Goal: Task Accomplishment & Management: Manage account settings

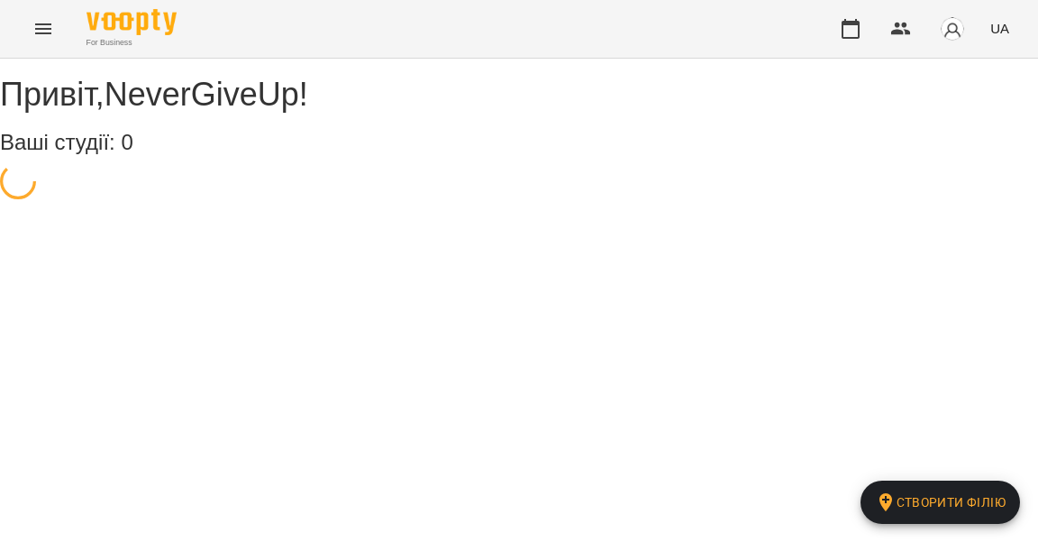
select select "**"
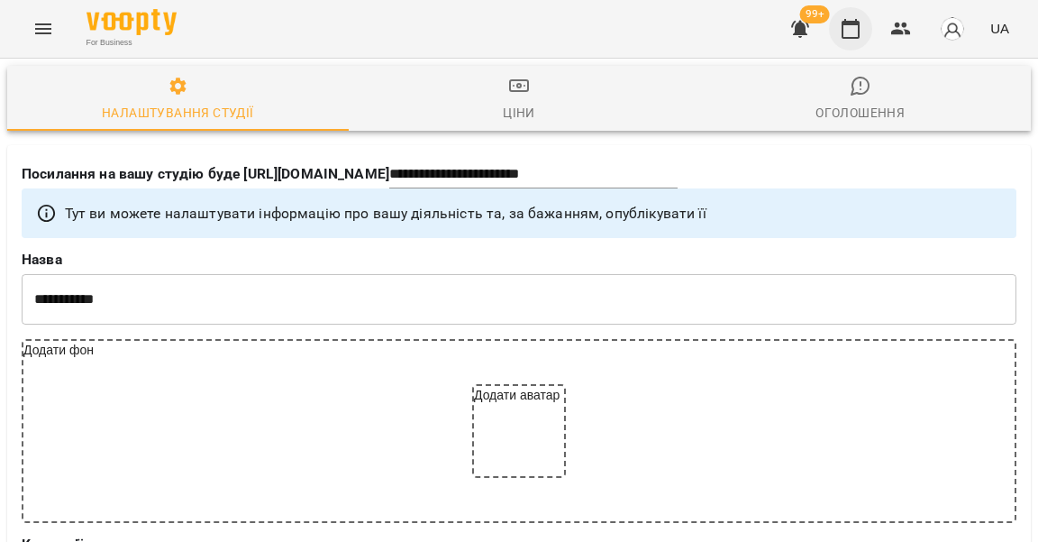
click at [862, 26] on icon "button" at bounding box center [851, 29] width 22 height 22
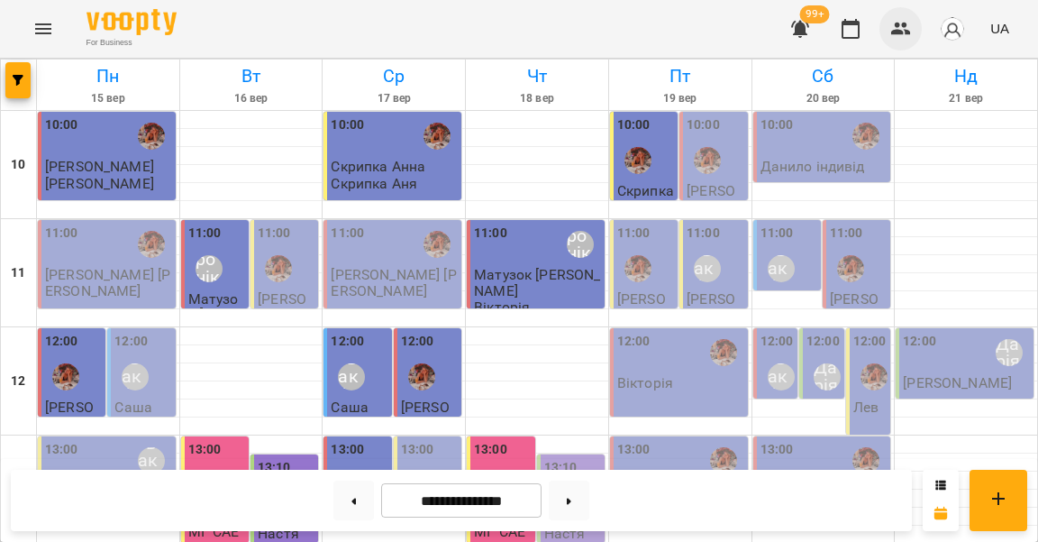
click at [902, 27] on icon "button" at bounding box center [902, 29] width 20 height 13
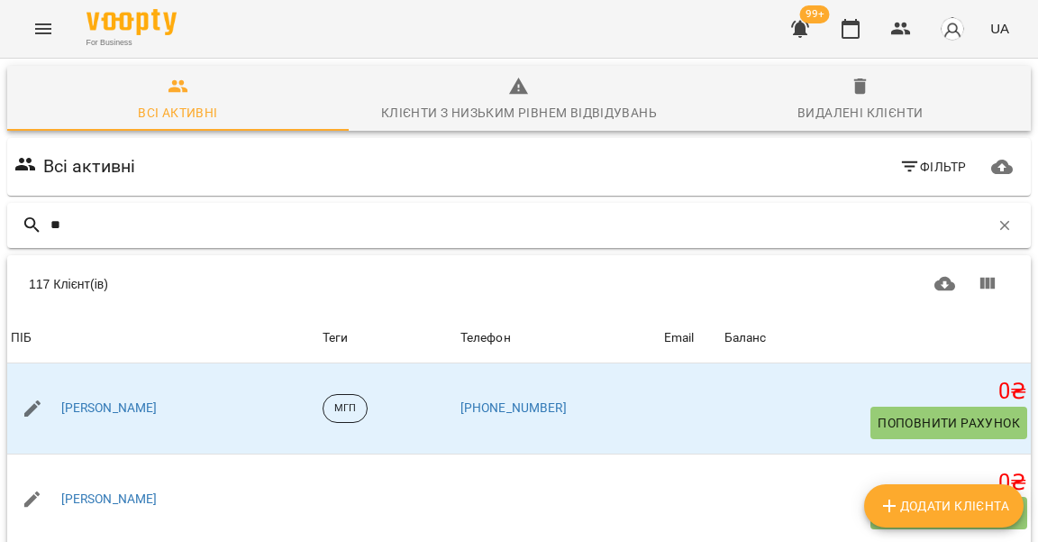
type input "*"
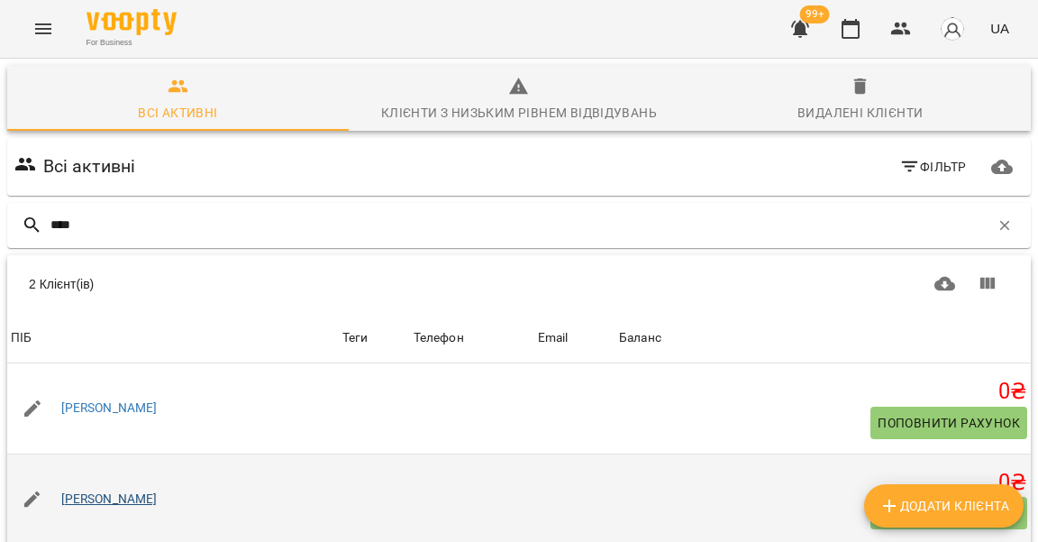
type input "****"
click at [115, 498] on link "[PERSON_NAME]" at bounding box center [109, 499] width 96 height 18
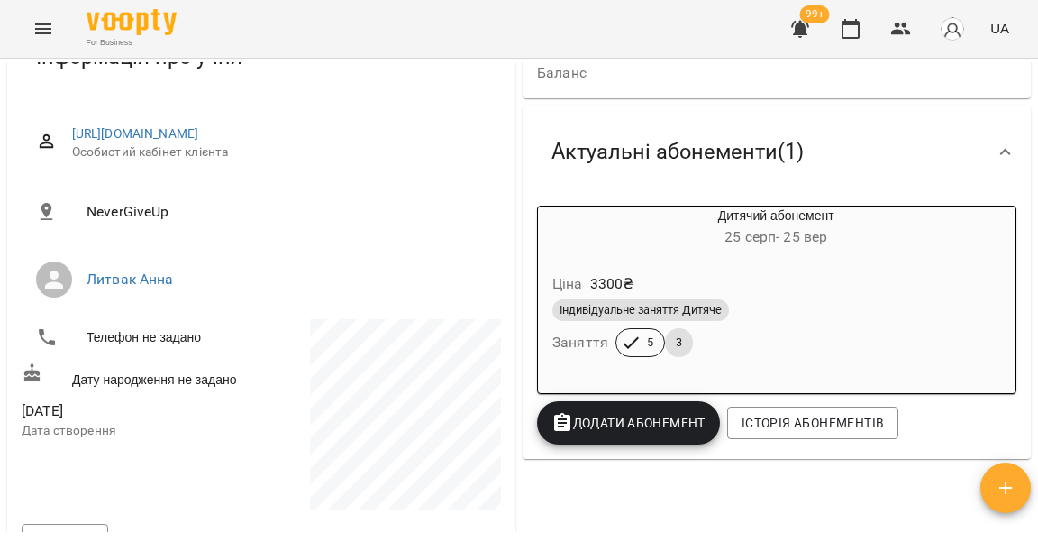
scroll to position [170, 0]
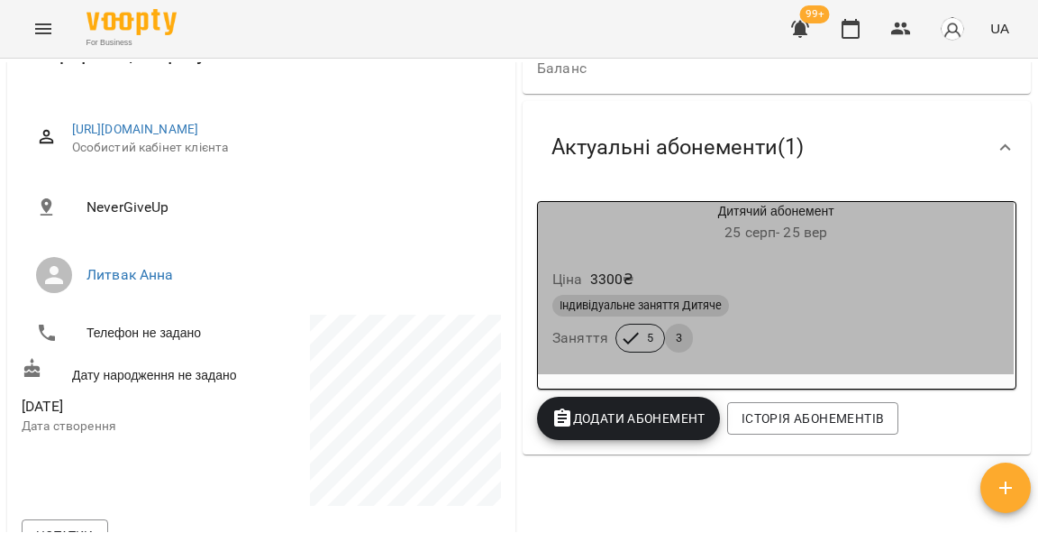
click at [786, 252] on div "Ціна 3300 ₴ Індивідуальне заняття Дитяче Заняття 5 3" at bounding box center [776, 313] width 476 height 123
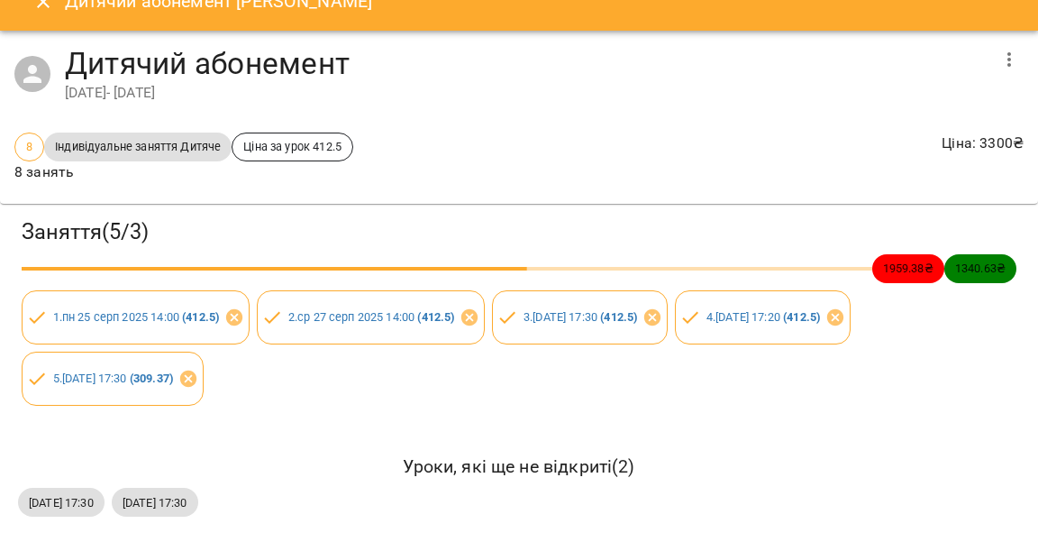
scroll to position [26, 0]
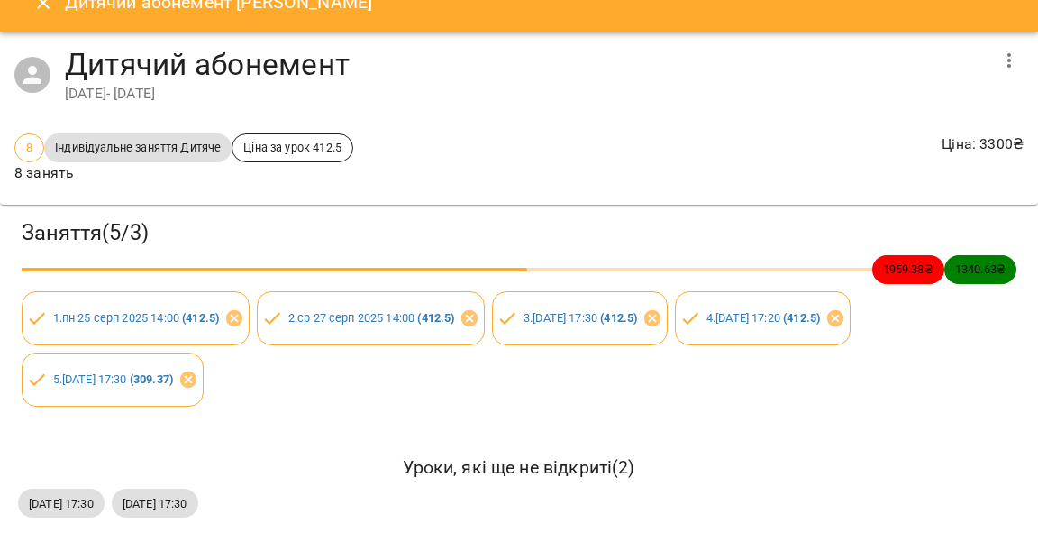
click at [48, 14] on button "Close" at bounding box center [43, 2] width 43 height 43
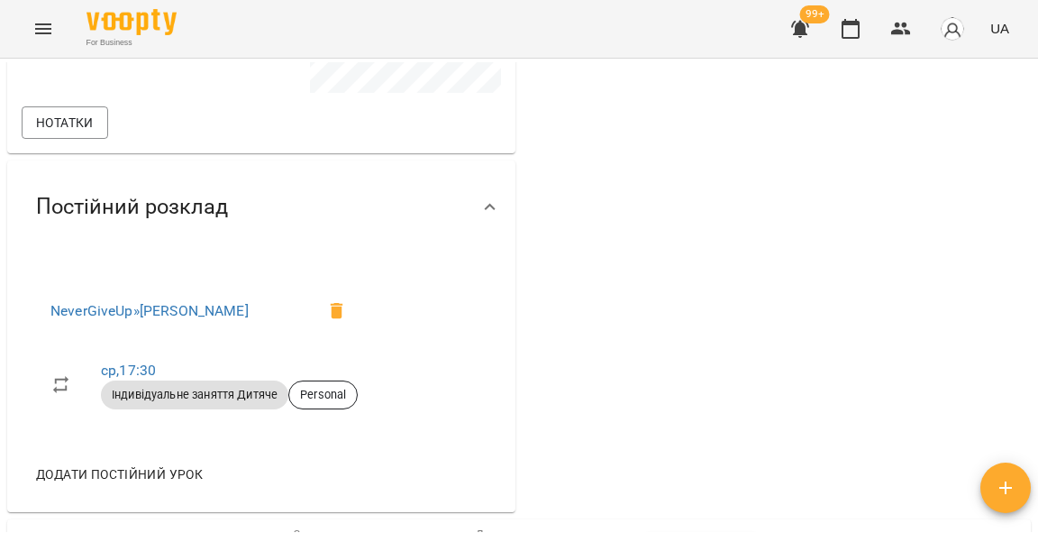
scroll to position [725, 0]
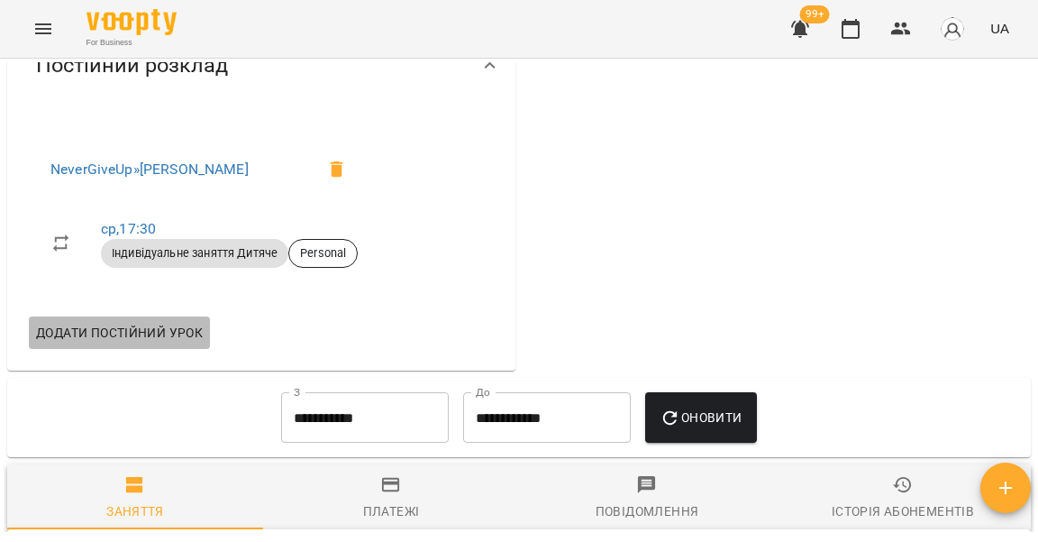
click at [159, 343] on span "Додати постійний урок" at bounding box center [119, 333] width 167 height 22
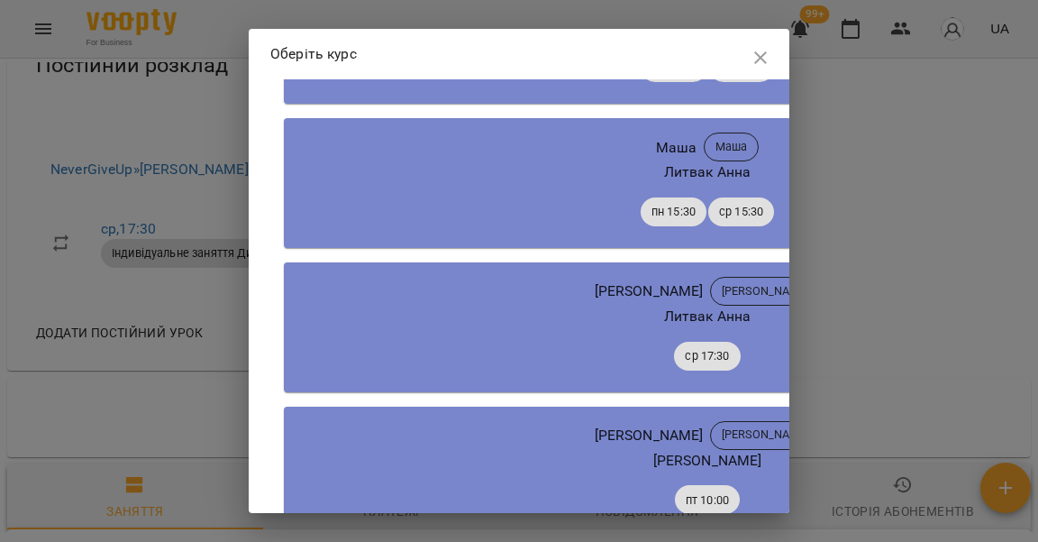
scroll to position [7326, 0]
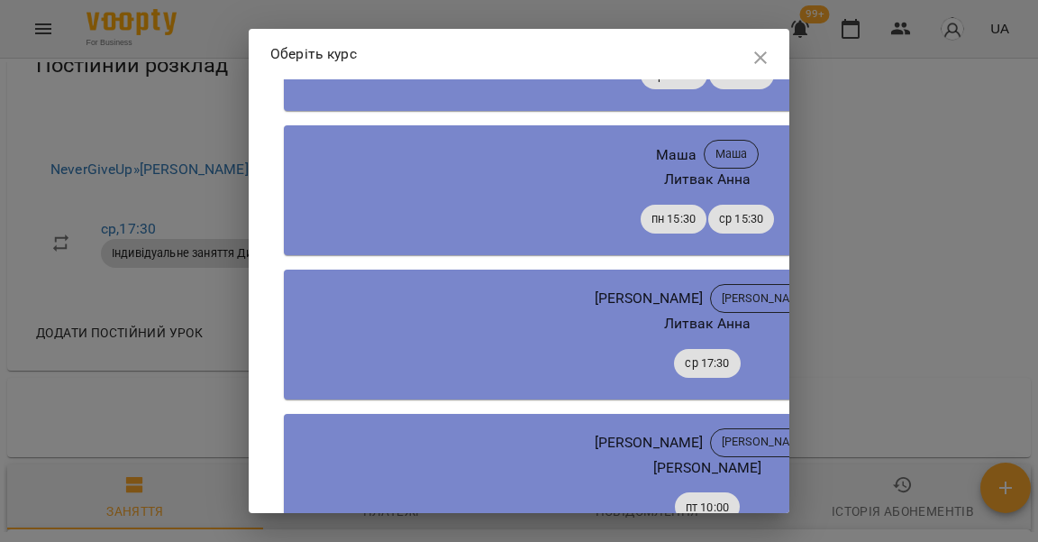
click at [451, 313] on div "Литвак Анна" at bounding box center [707, 324] width 818 height 22
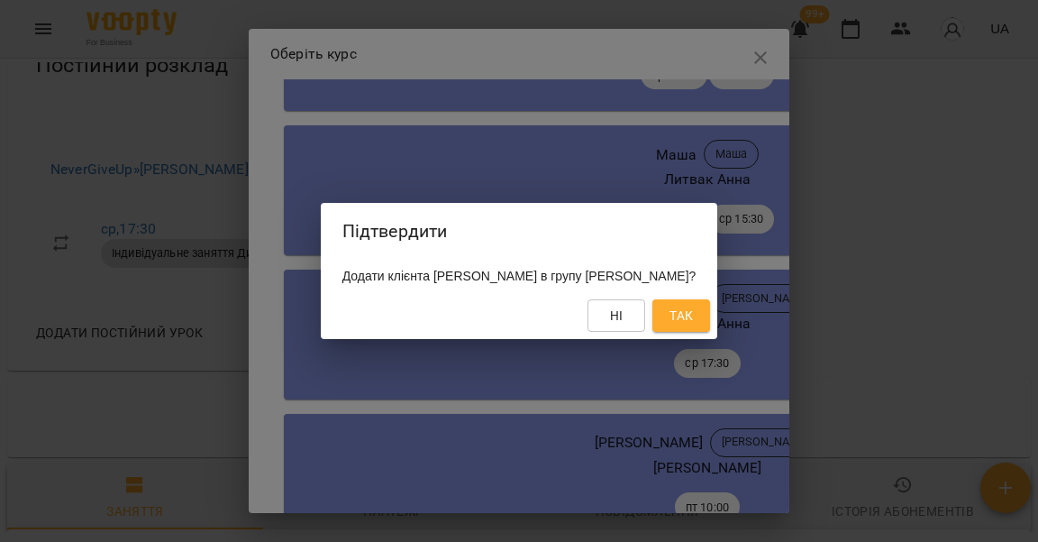
click at [710, 310] on button "Так" at bounding box center [682, 315] width 58 height 32
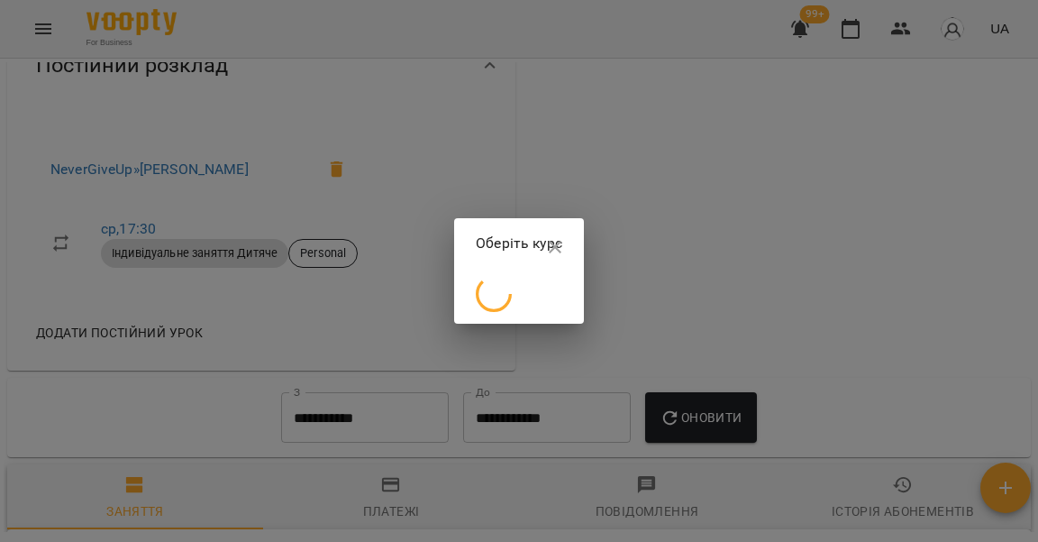
scroll to position [0, 0]
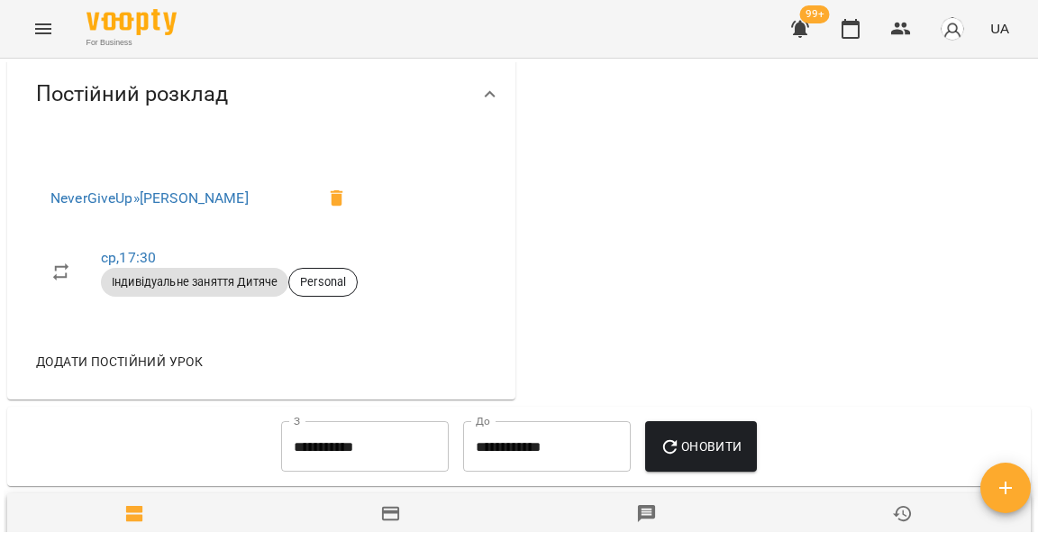
click at [186, 372] on span "Додати постійний урок" at bounding box center [119, 362] width 167 height 22
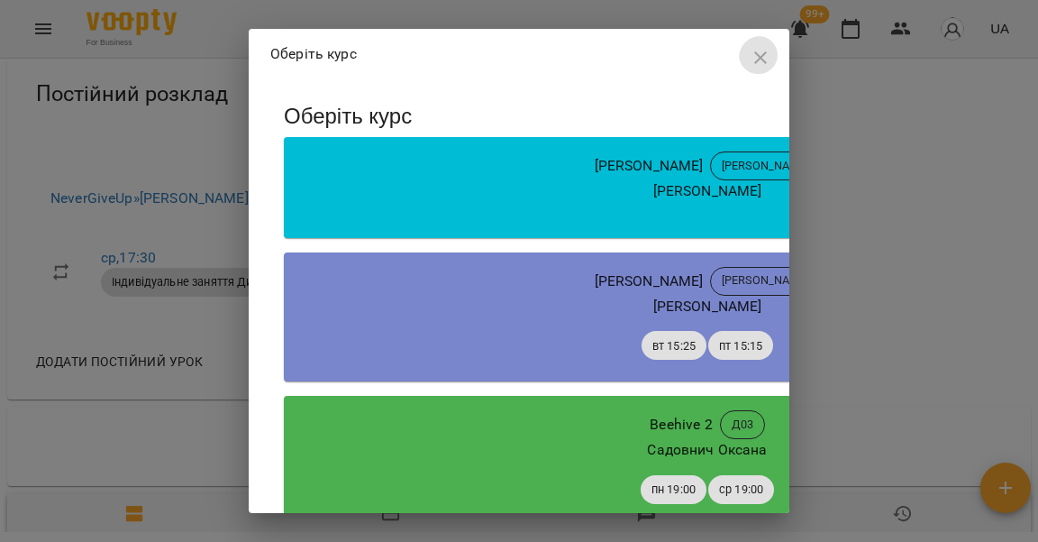
click at [750, 58] on icon "button" at bounding box center [761, 58] width 22 height 22
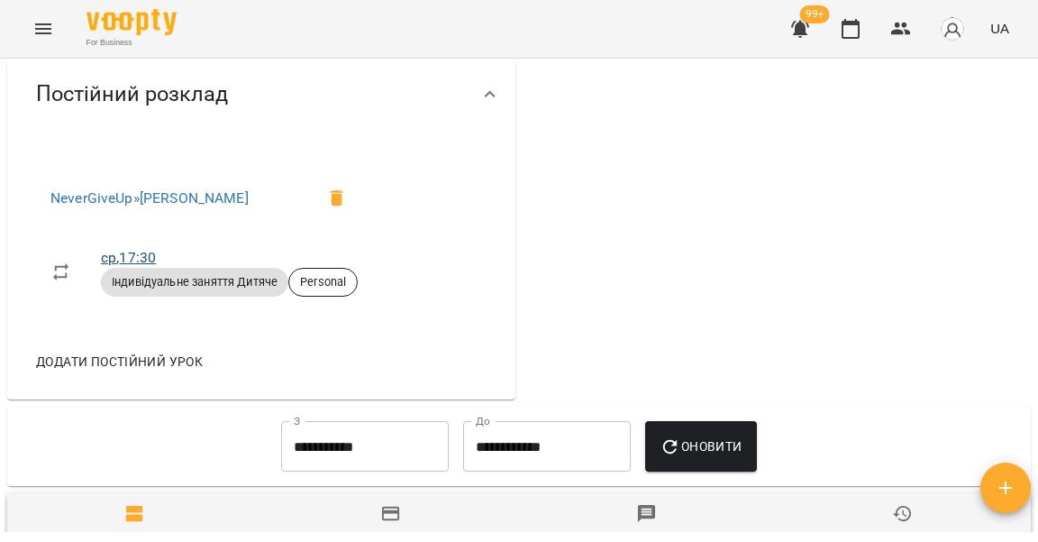
click at [134, 266] on link "ср , 17:30" at bounding box center [128, 257] width 55 height 17
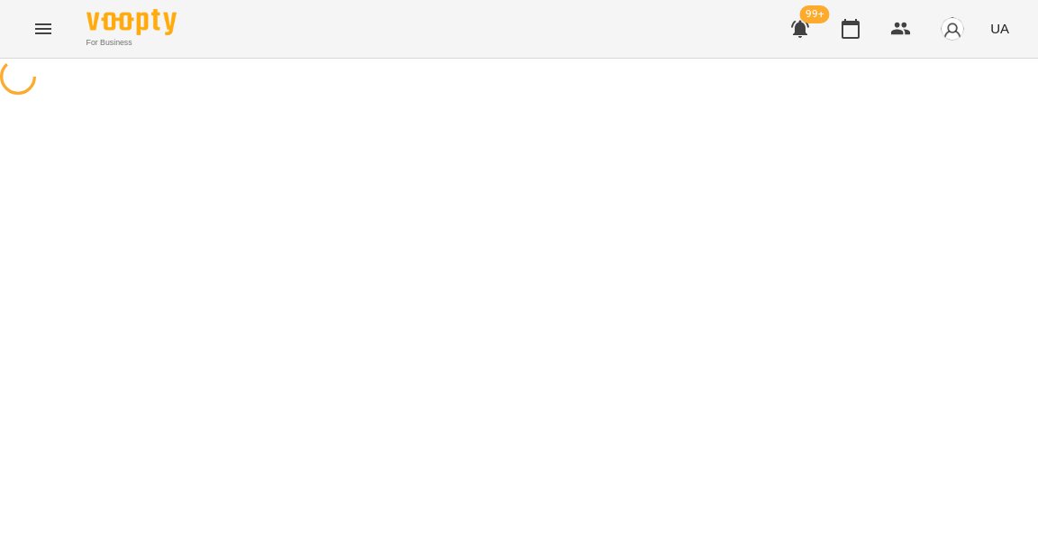
select select "*"
select select "**********"
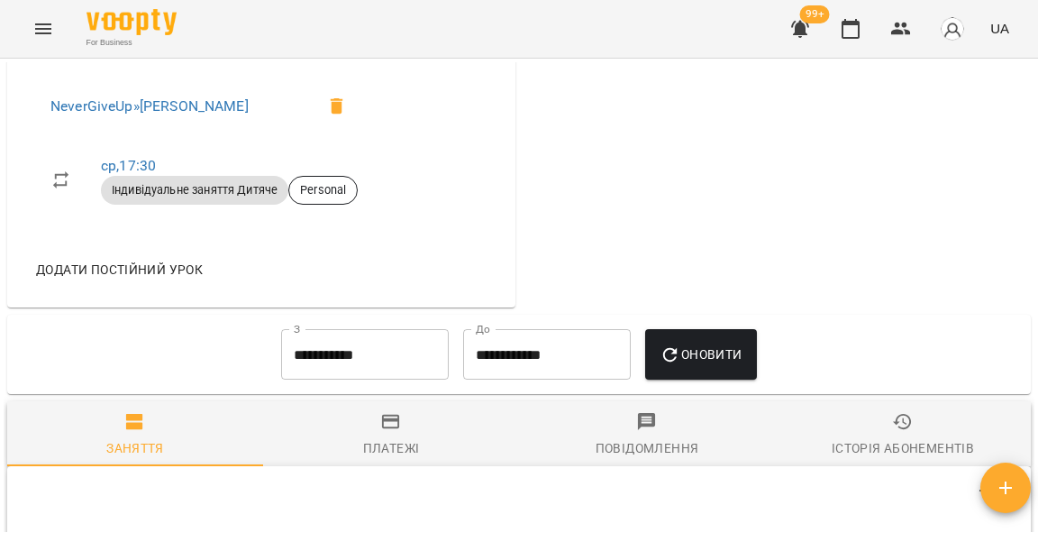
scroll to position [709, 0]
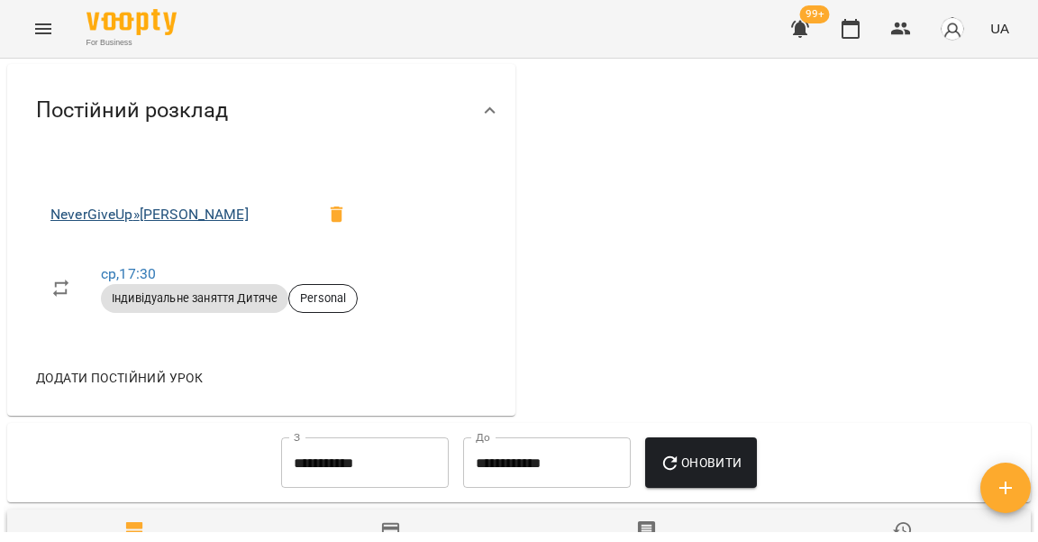
click at [177, 223] on link "NeverGiveUp » [PERSON_NAME]" at bounding box center [149, 214] width 198 height 17
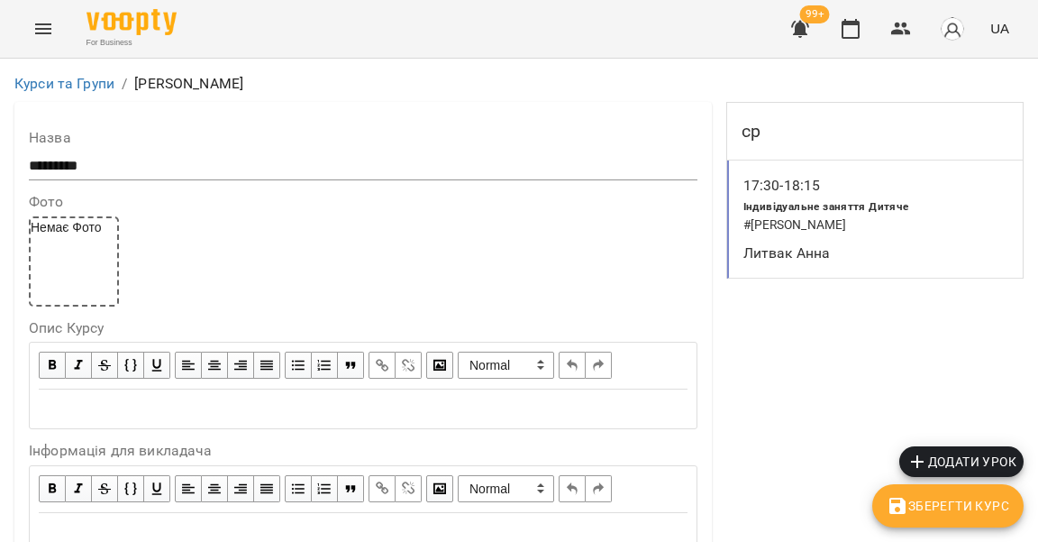
click at [963, 461] on span "Додати урок" at bounding box center [962, 462] width 110 height 22
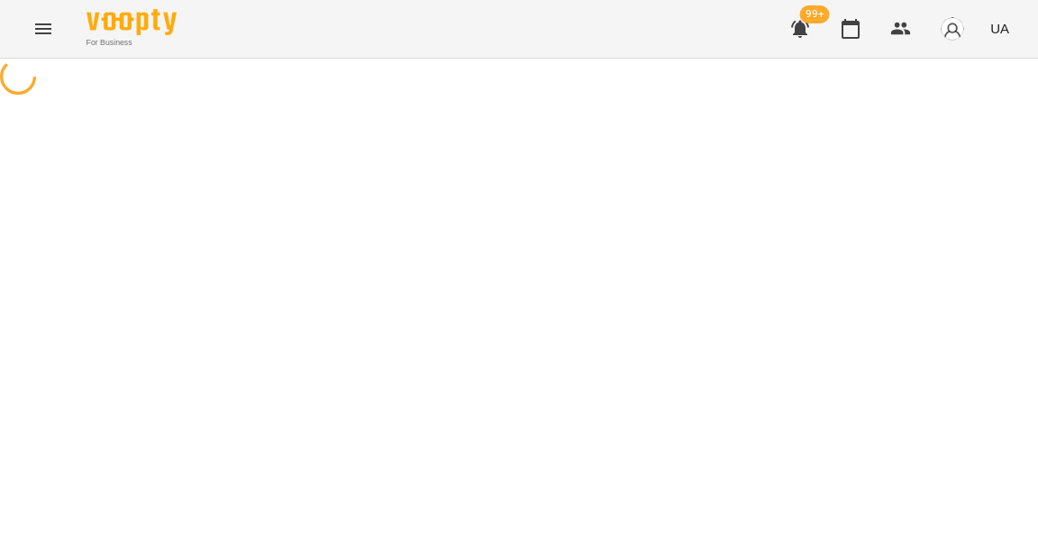
select select "**********"
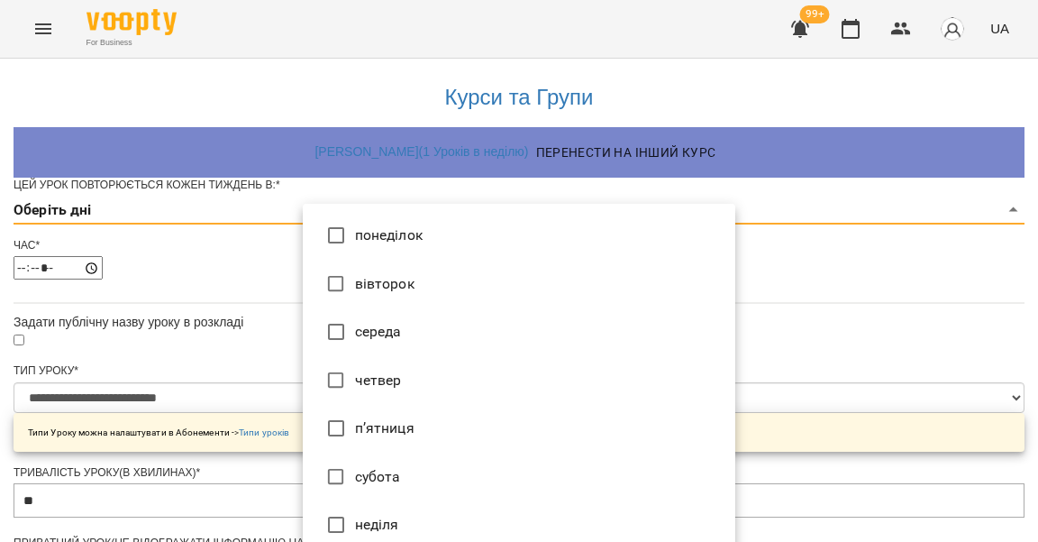
click at [370, 459] on li "субота" at bounding box center [519, 477] width 433 height 49
type input "*"
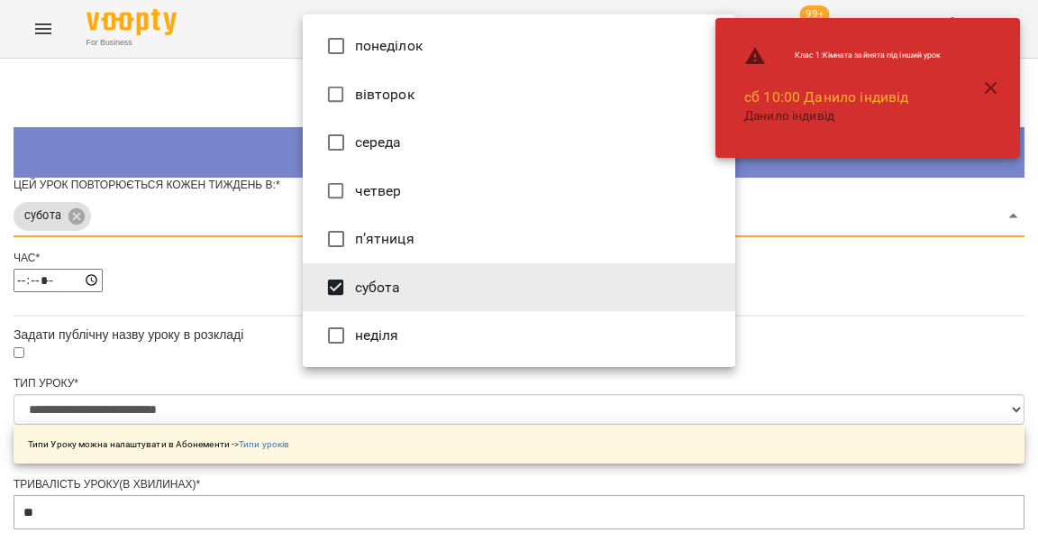
click at [249, 415] on div at bounding box center [519, 271] width 1038 height 542
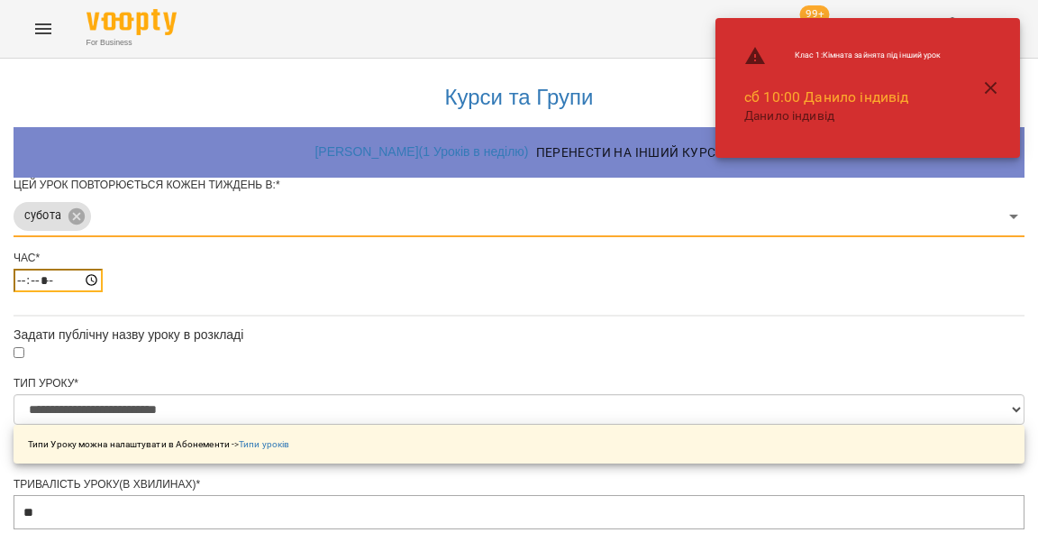
click at [103, 292] on input "*****" at bounding box center [58, 280] width 89 height 23
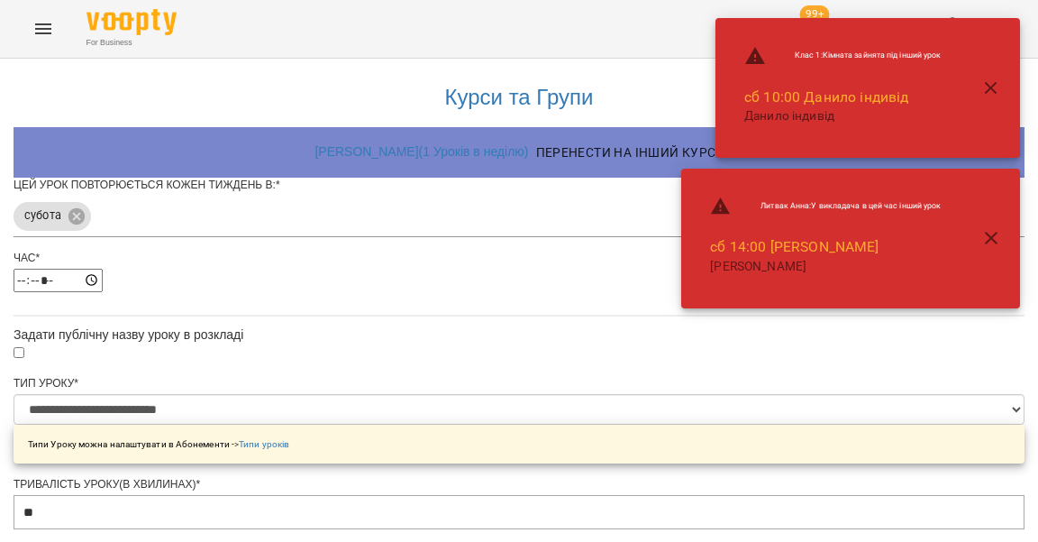
click at [438, 306] on div "Час * *****" at bounding box center [519, 278] width 1011 height 55
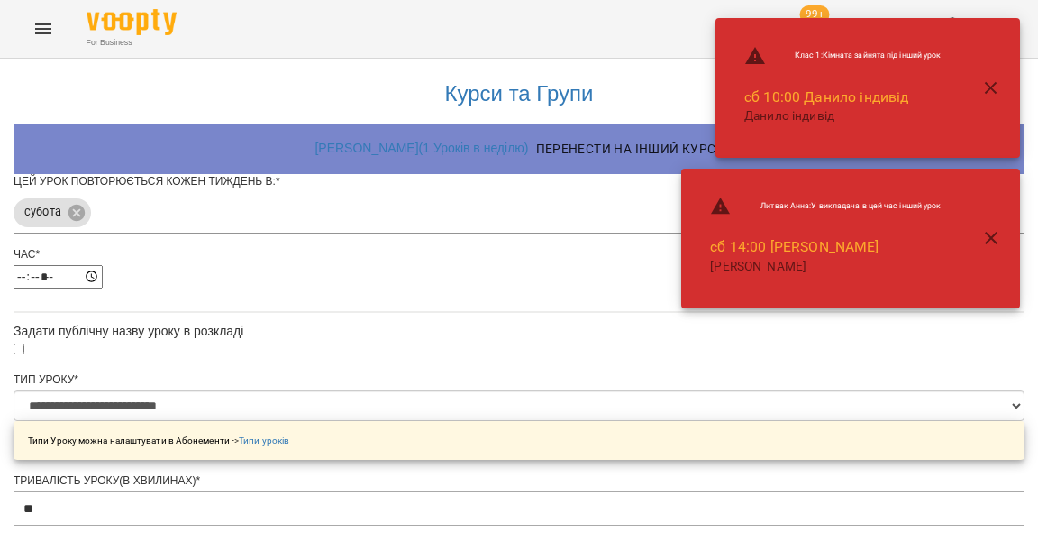
scroll to position [77, 0]
click at [103, 265] on input "*****" at bounding box center [58, 276] width 89 height 23
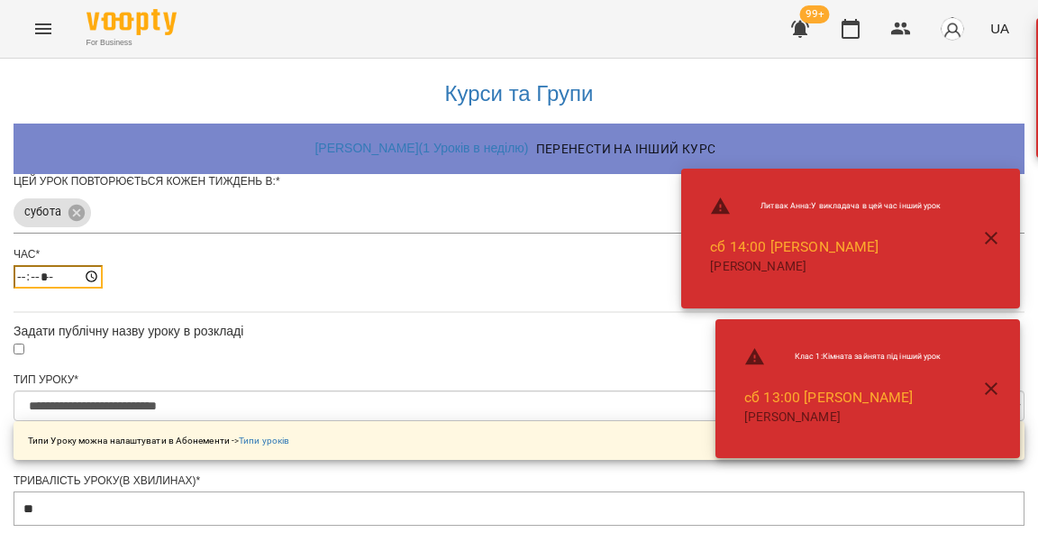
type input "*****"
click at [458, 265] on div "*****" at bounding box center [519, 276] width 1011 height 23
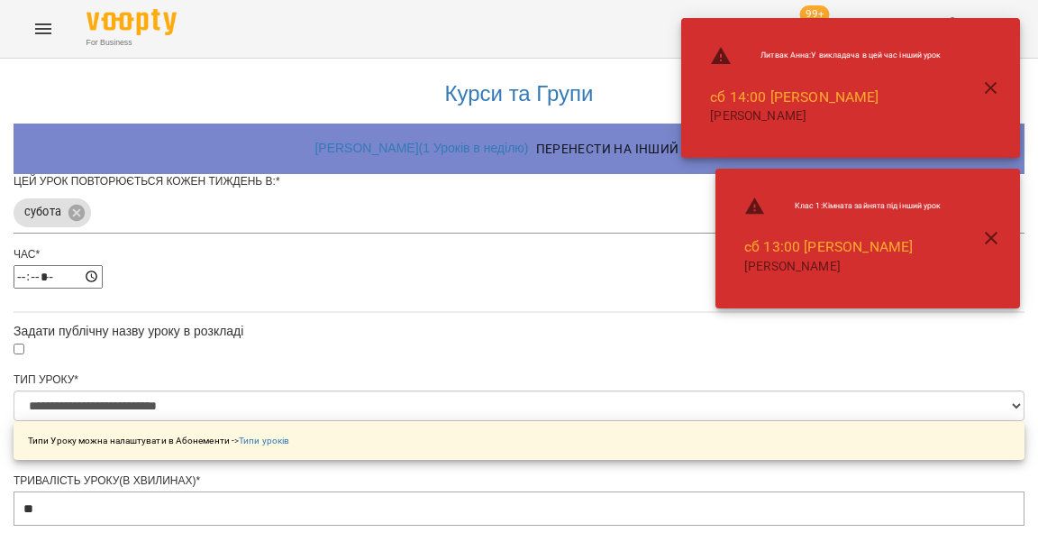
scroll to position [593, 0]
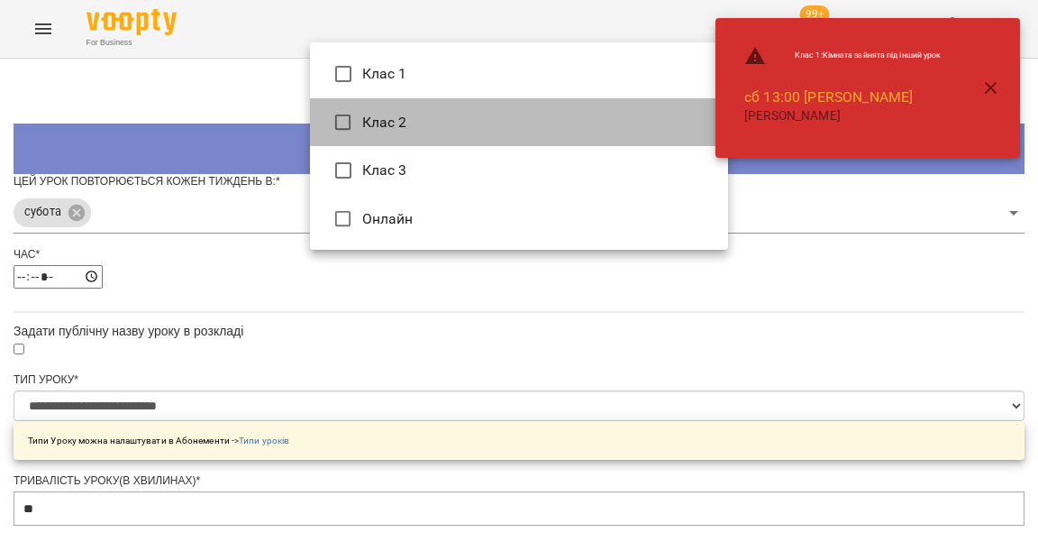
click at [384, 114] on li "Клас 2" at bounding box center [519, 122] width 418 height 49
type input "**********"
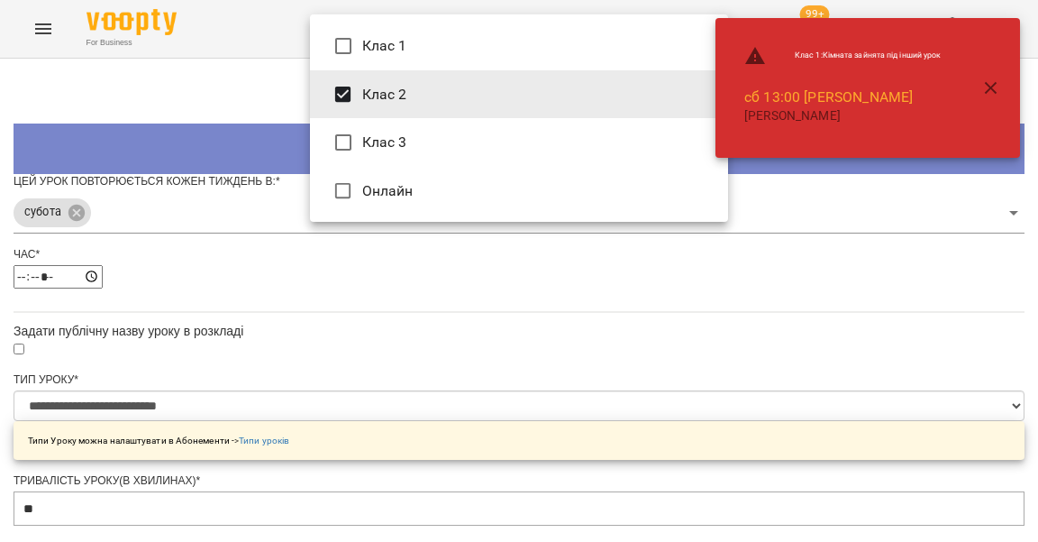
click at [242, 239] on div at bounding box center [519, 271] width 1038 height 542
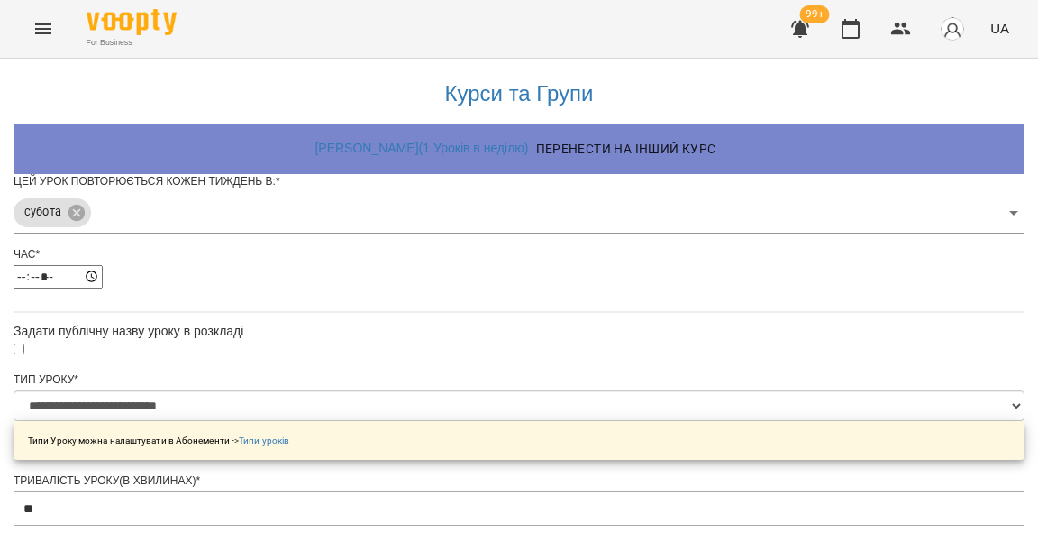
scroll to position [698, 0]
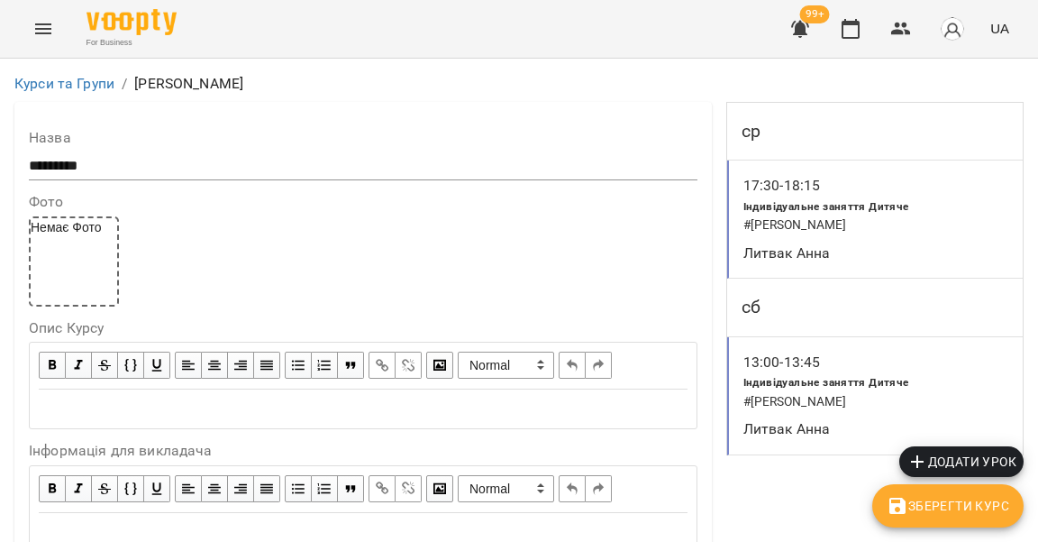
click at [910, 515] on span "Зберегти Курс" at bounding box center [948, 506] width 123 height 22
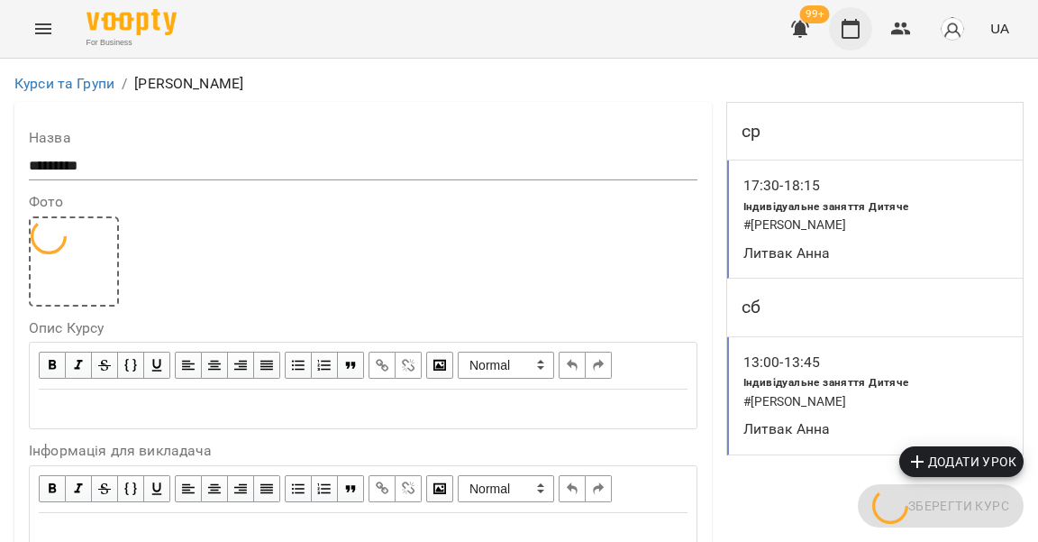
click at [858, 29] on icon "button" at bounding box center [851, 29] width 22 height 22
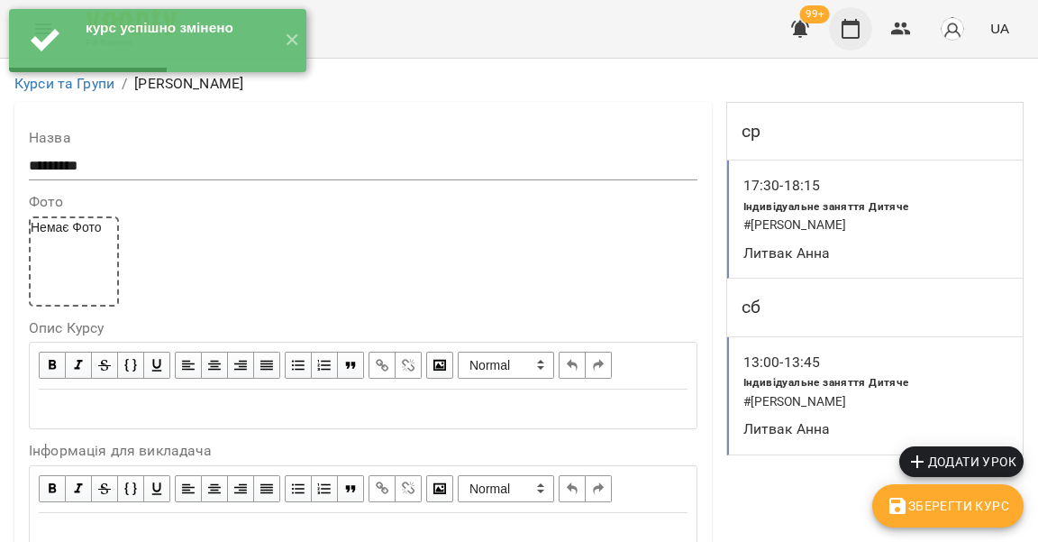
click at [846, 32] on button "button" at bounding box center [850, 28] width 43 height 43
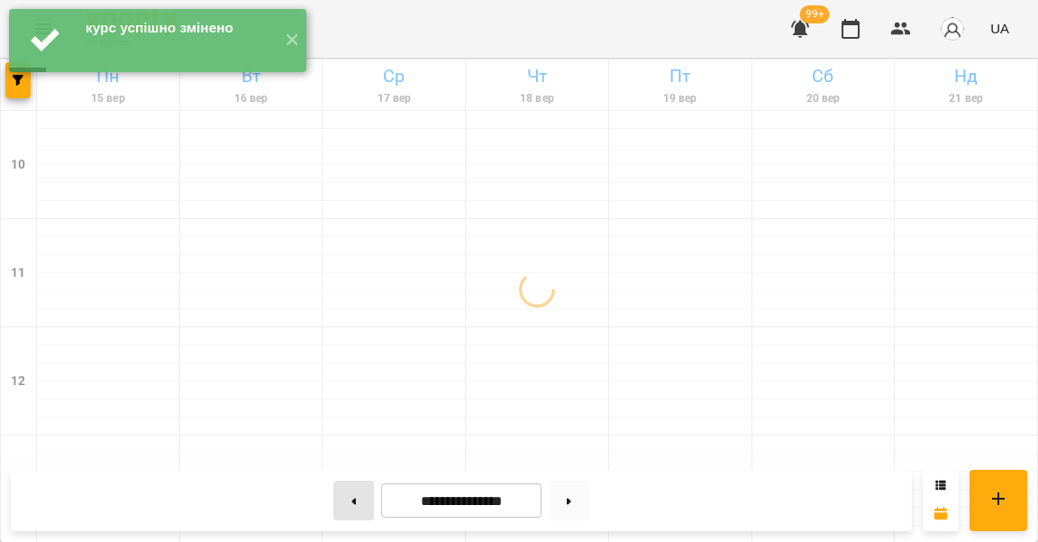
click at [352, 508] on button at bounding box center [354, 500] width 41 height 40
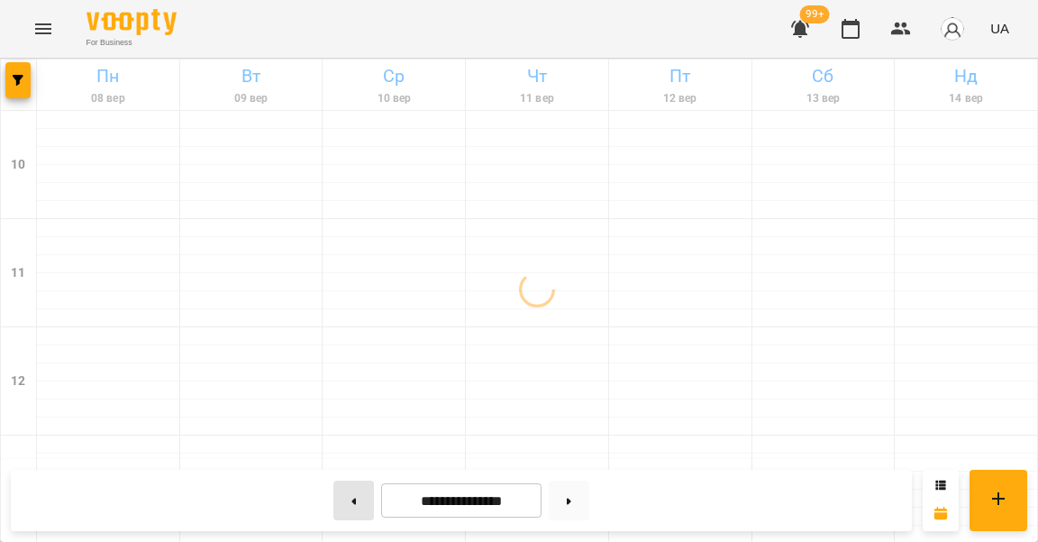
click at [353, 501] on button at bounding box center [354, 500] width 41 height 40
type input "**********"
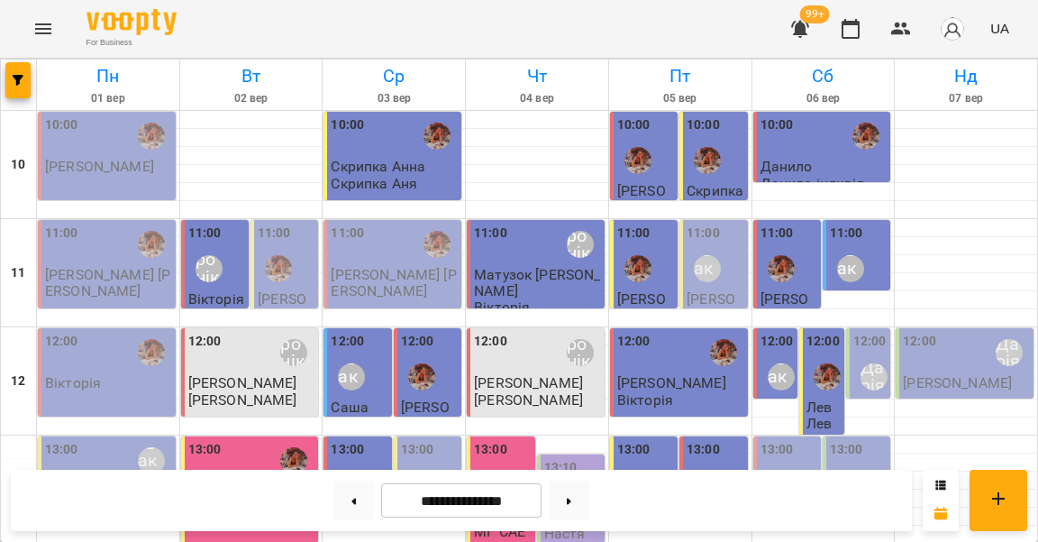
scroll to position [231, 0]
click at [872, 440] on div "13:00 [PERSON_NAME]" at bounding box center [858, 473] width 57 height 66
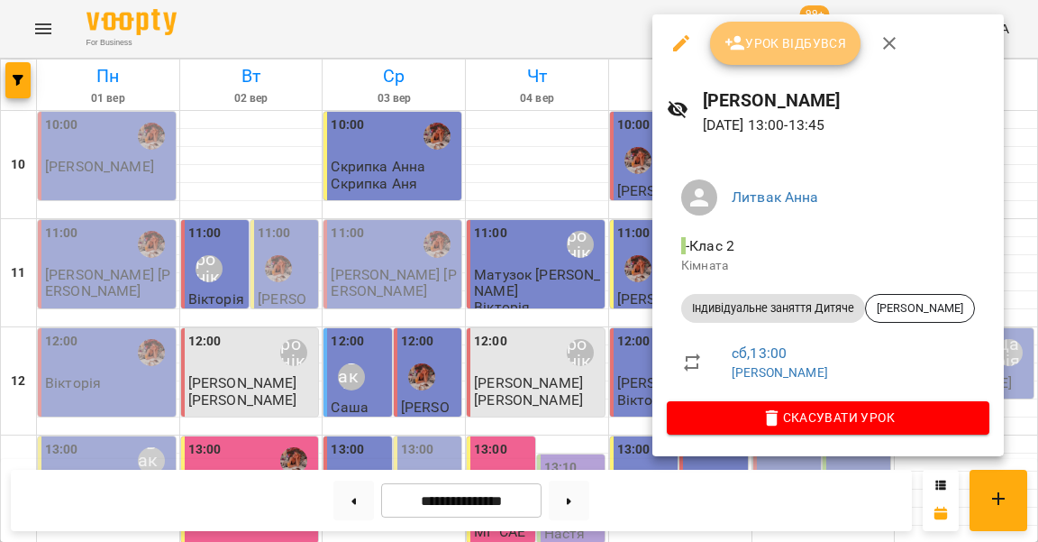
click at [807, 53] on span "Урок відбувся" at bounding box center [786, 43] width 123 height 22
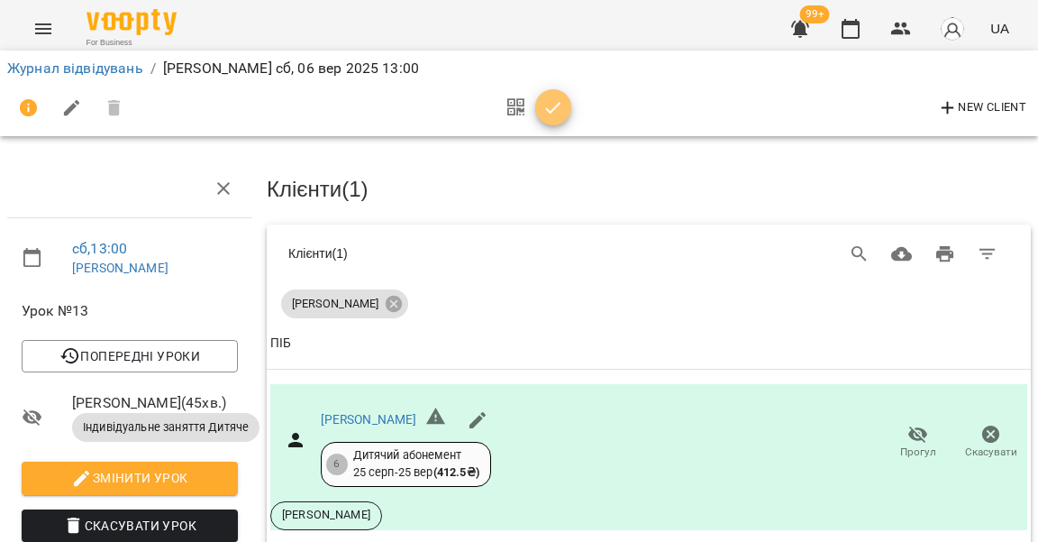
click at [551, 101] on icon "button" at bounding box center [554, 108] width 22 height 22
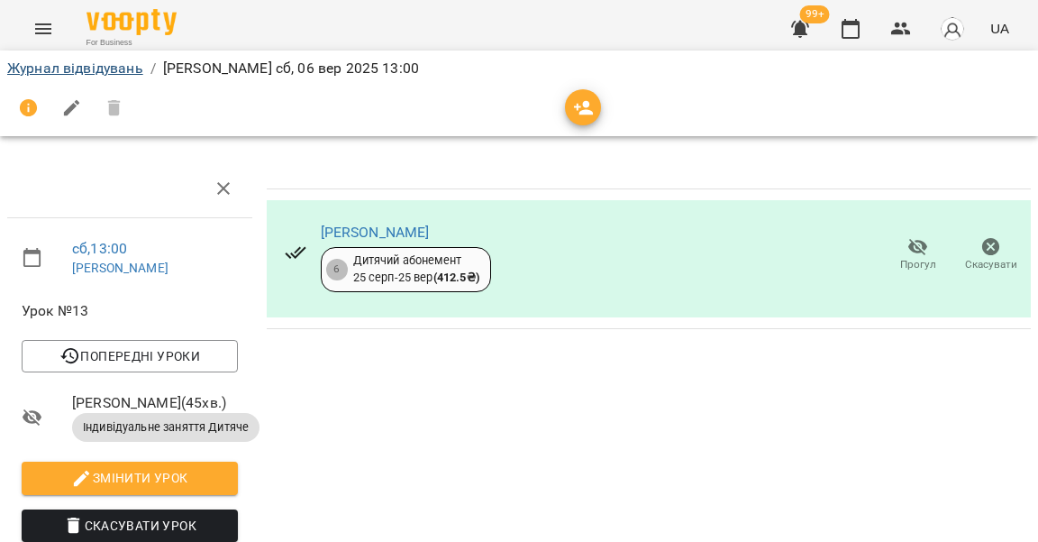
click at [106, 69] on link "Журнал відвідувань" at bounding box center [75, 67] width 136 height 17
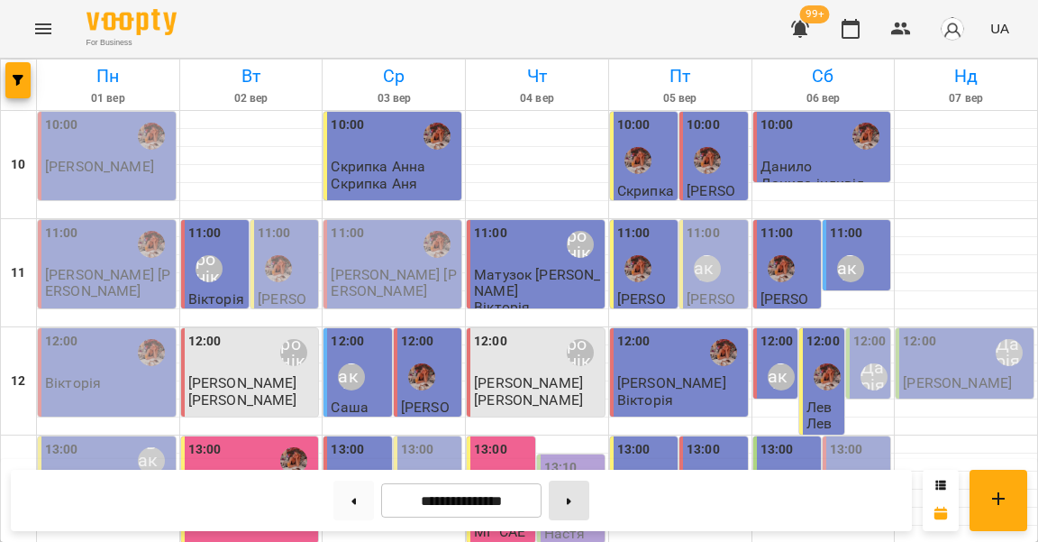
click at [586, 499] on button at bounding box center [569, 500] width 41 height 40
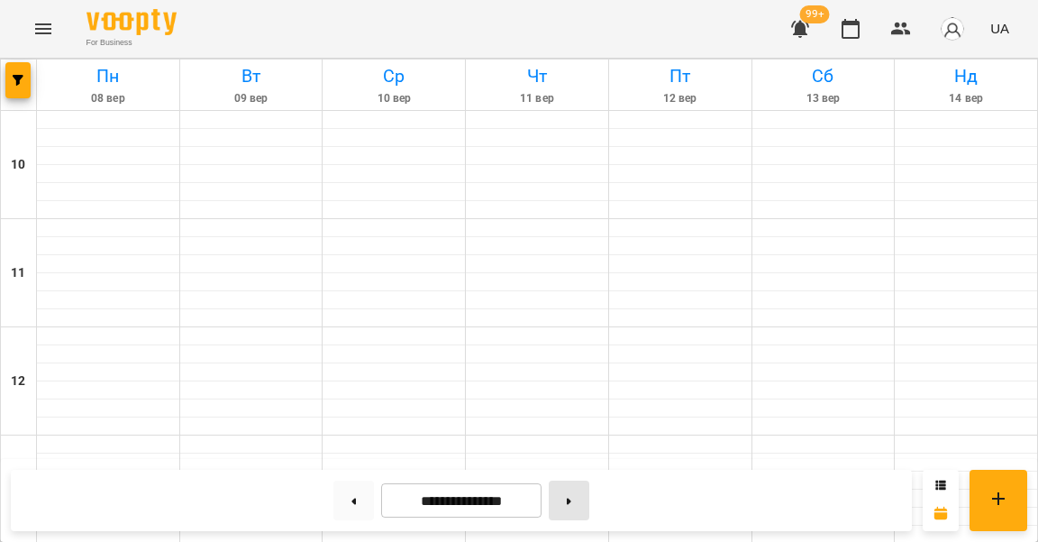
type input "**********"
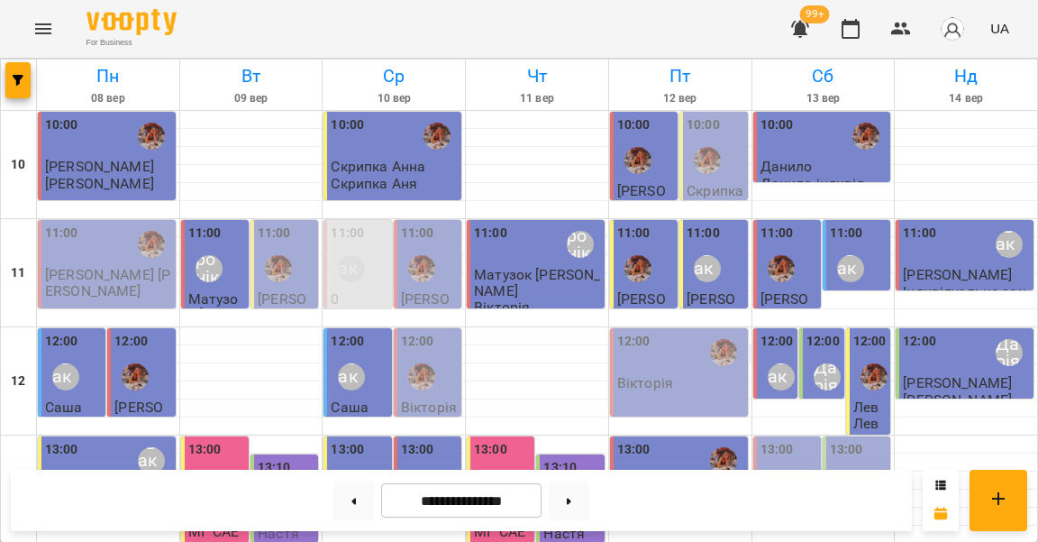
scroll to position [274, 0]
click at [873, 440] on div "13:00 [PERSON_NAME]" at bounding box center [858, 473] width 57 height 66
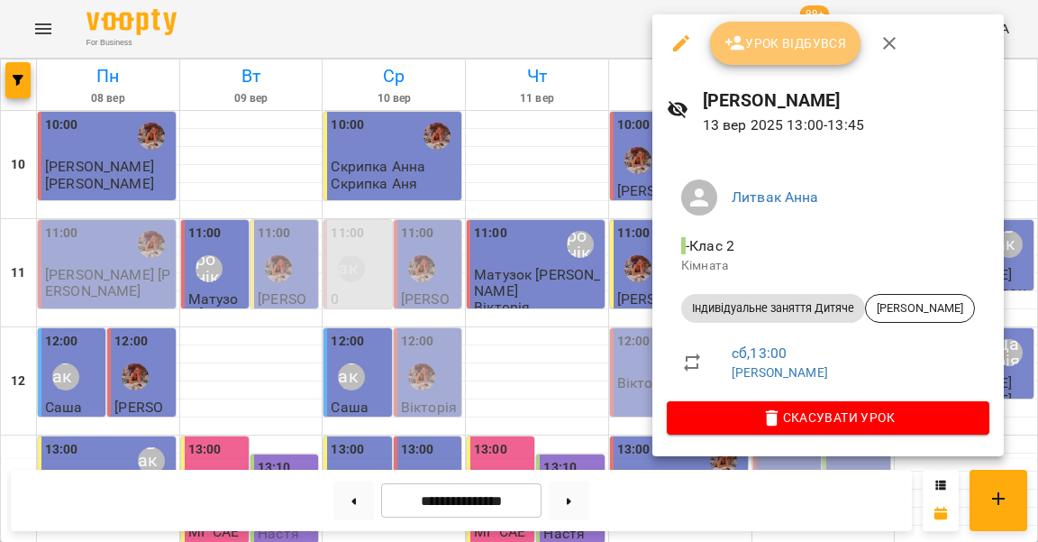
click at [794, 52] on span "Урок відбувся" at bounding box center [786, 43] width 123 height 22
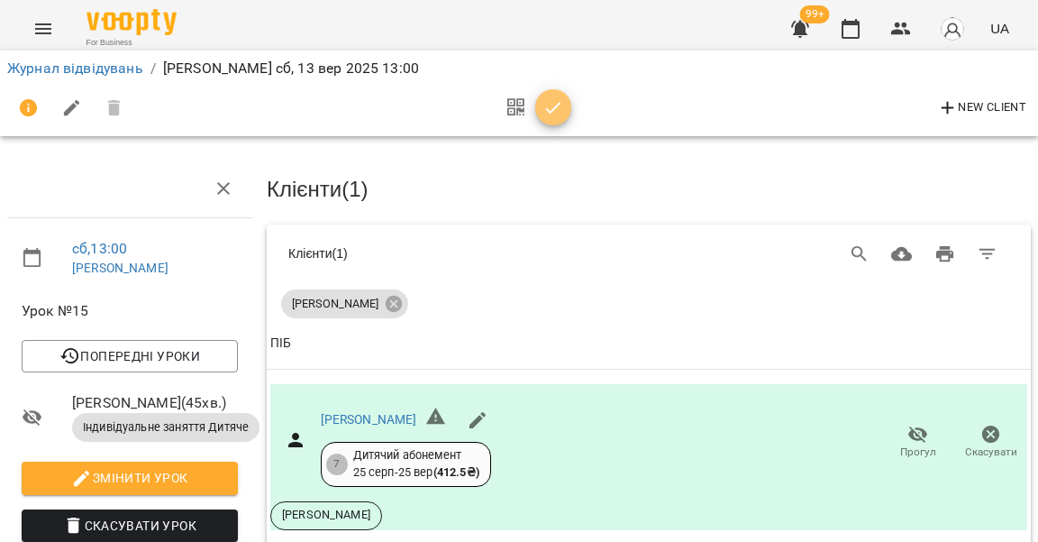
click at [552, 105] on icon "button" at bounding box center [553, 108] width 15 height 12
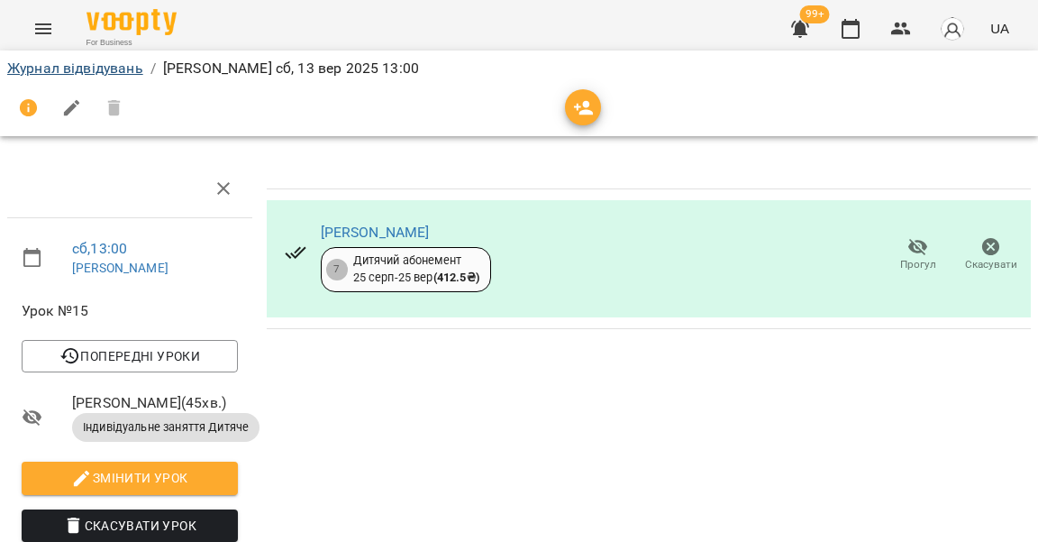
click at [86, 71] on link "Журнал відвідувань" at bounding box center [75, 67] width 136 height 17
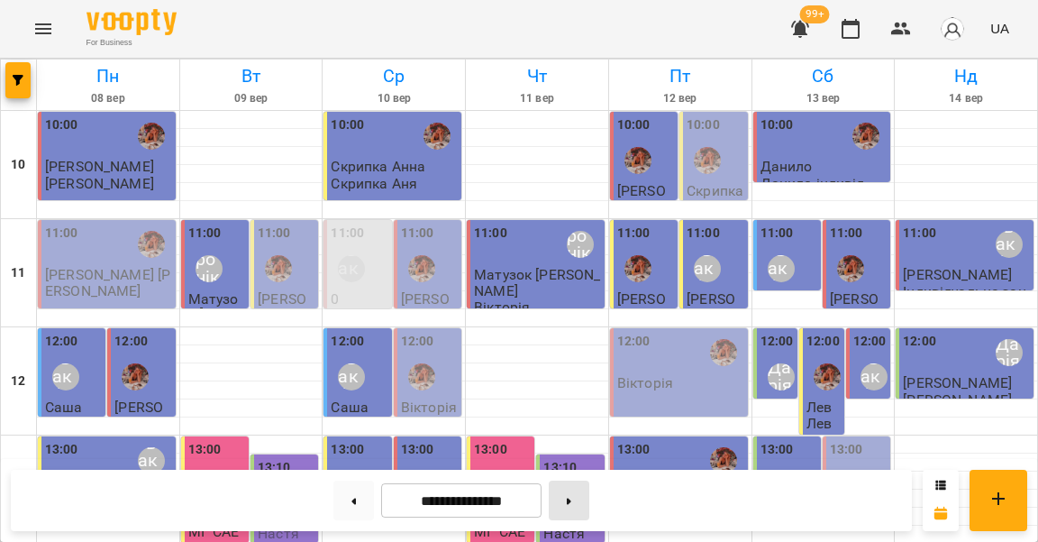
click at [581, 505] on button at bounding box center [569, 500] width 41 height 40
type input "**********"
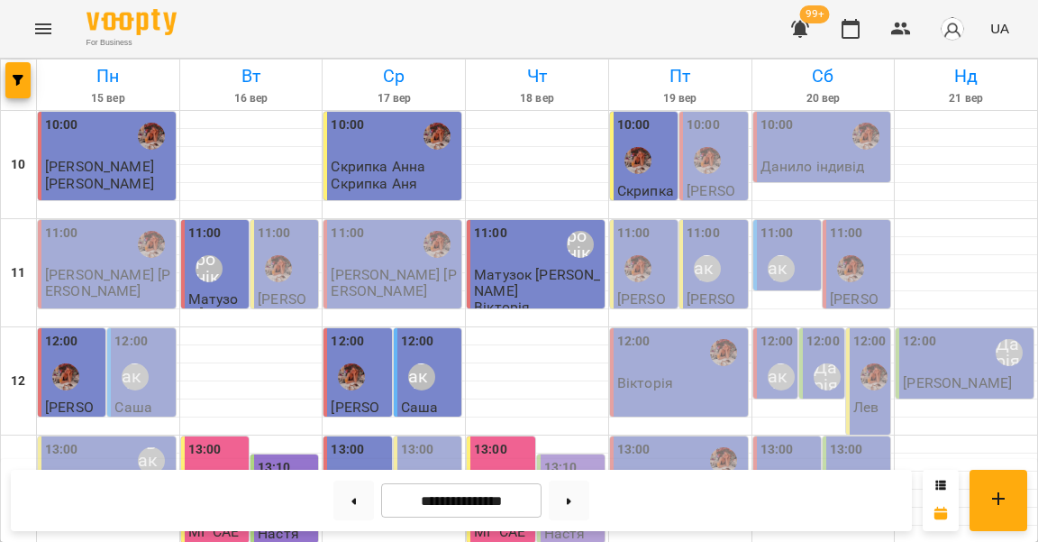
scroll to position [840, 0]
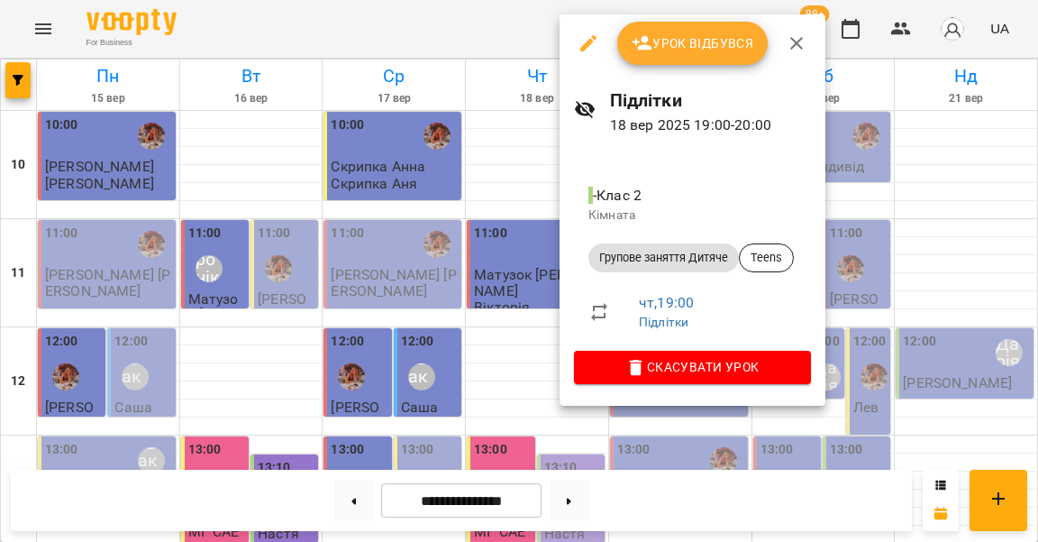
click at [671, 368] on span "Скасувати Урок" at bounding box center [693, 367] width 208 height 22
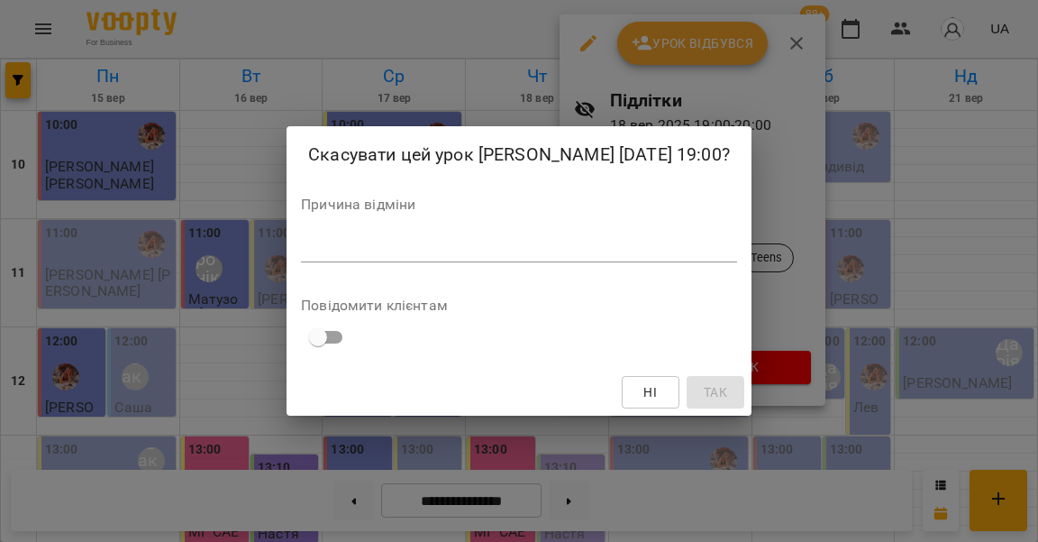
click at [486, 246] on textarea at bounding box center [519, 247] width 436 height 17
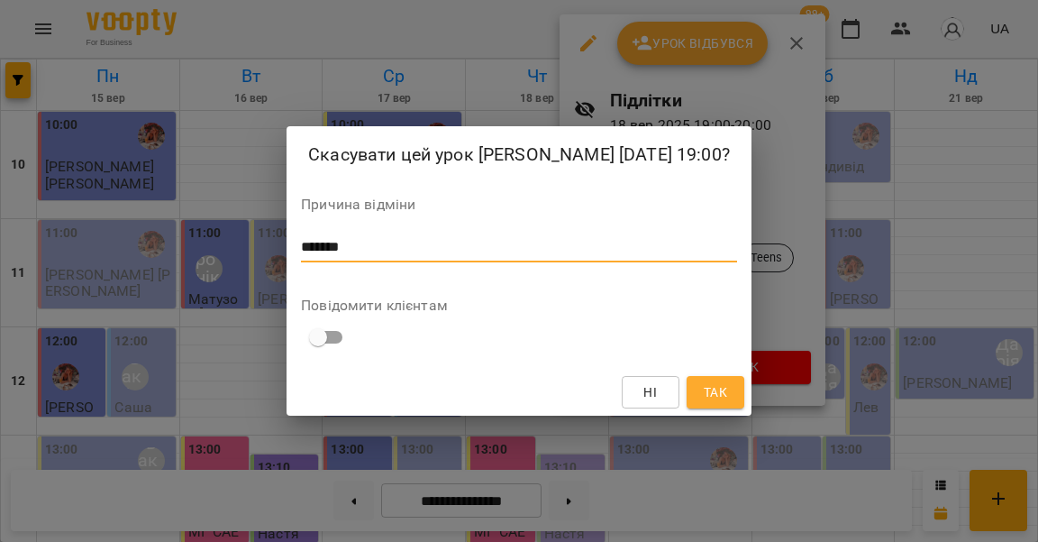
type textarea "*******"
click at [702, 402] on button "Так" at bounding box center [716, 392] width 58 height 32
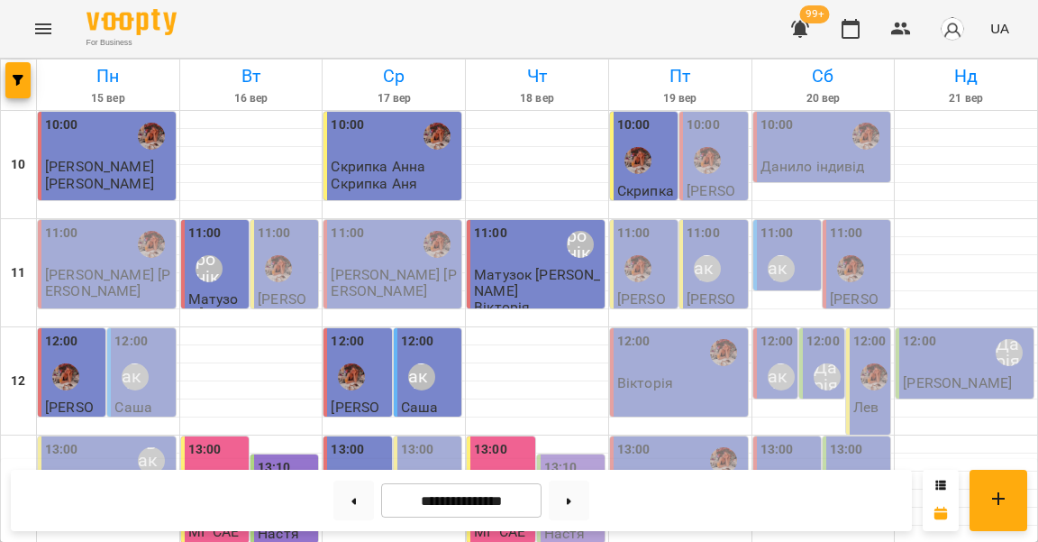
scroll to position [261, 0]
click at [582, 482] on div "Вероніка" at bounding box center [564, 502] width 41 height 41
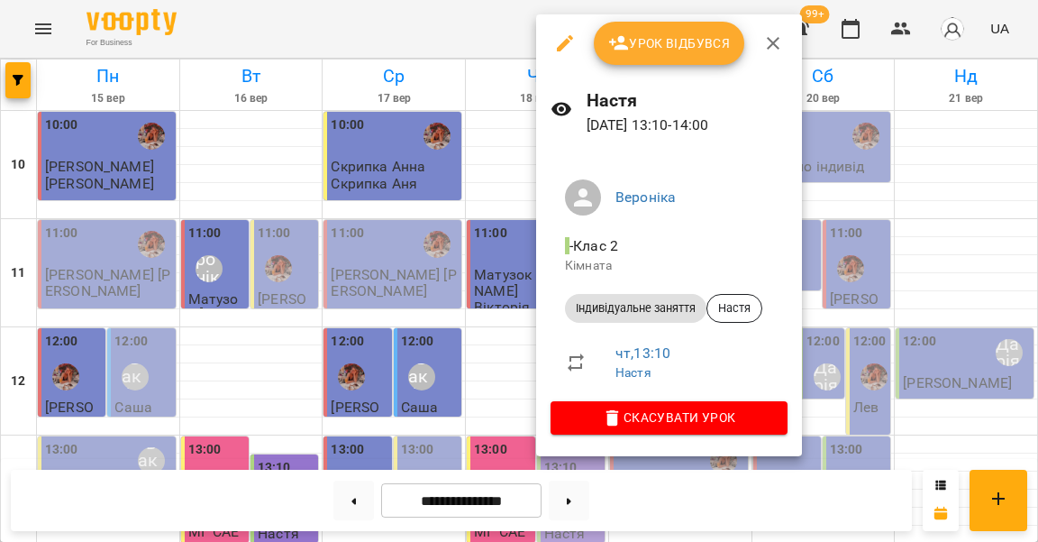
click at [626, 43] on span "Урок відбувся" at bounding box center [669, 43] width 123 height 22
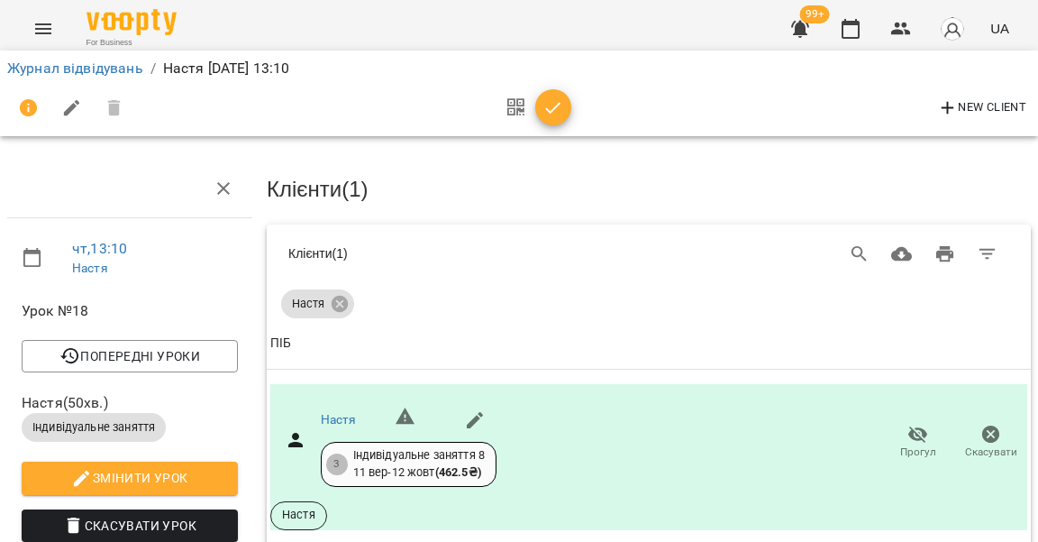
click at [554, 103] on icon "button" at bounding box center [554, 108] width 22 height 22
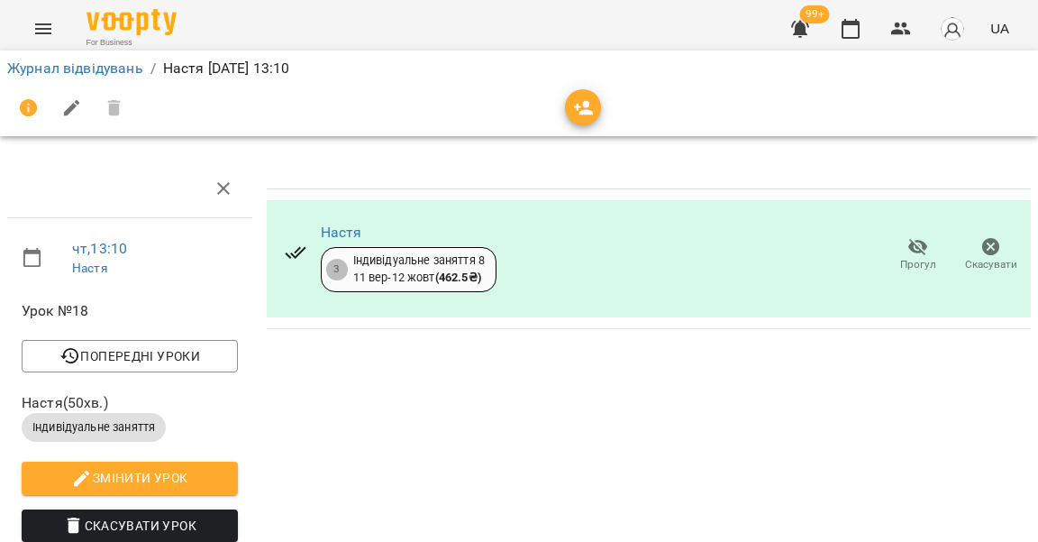
click at [100, 76] on li "Журнал відвідувань" at bounding box center [75, 69] width 136 height 22
click at [96, 65] on link "Журнал відвідувань" at bounding box center [75, 67] width 136 height 17
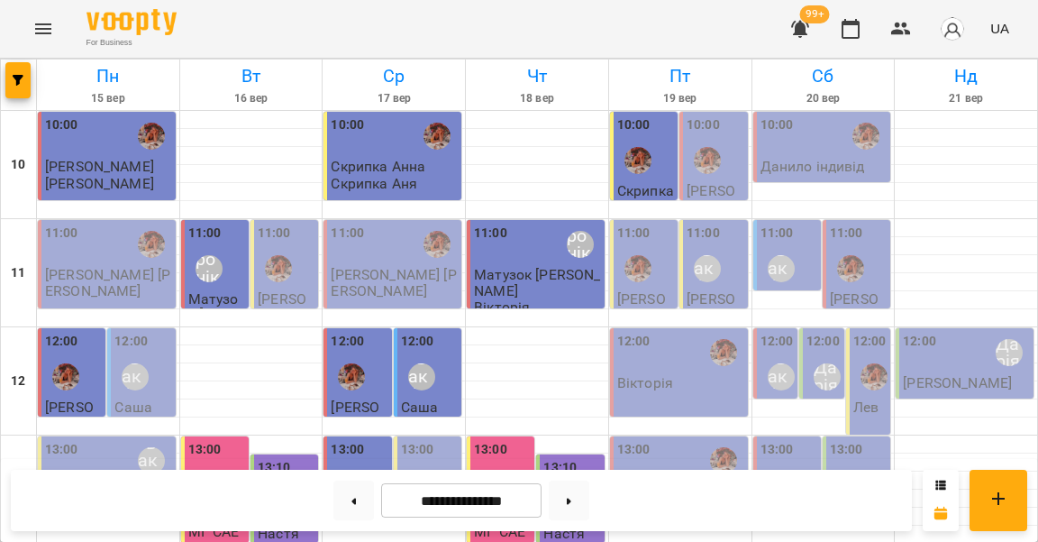
scroll to position [473, 0]
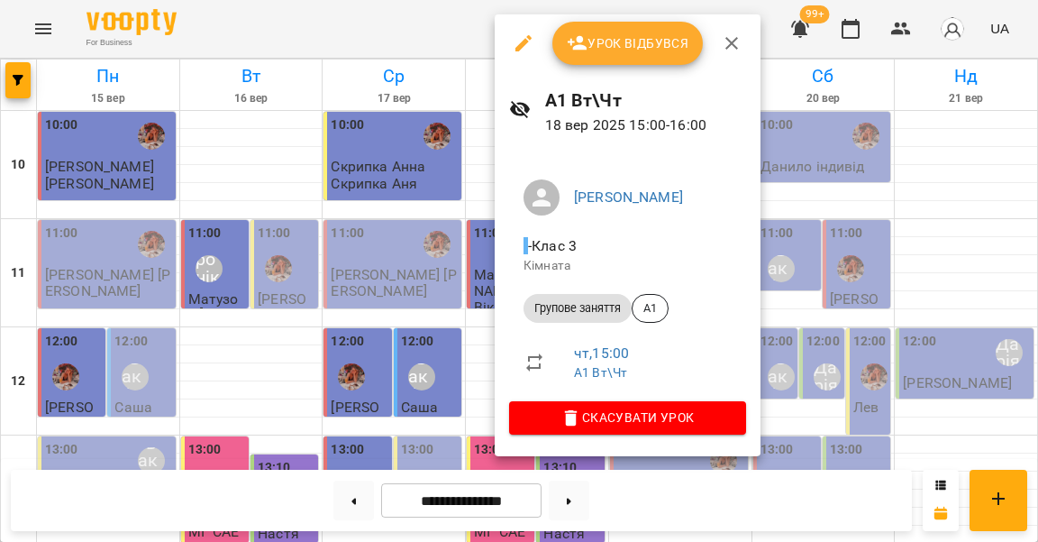
click at [435, 240] on div at bounding box center [519, 271] width 1038 height 542
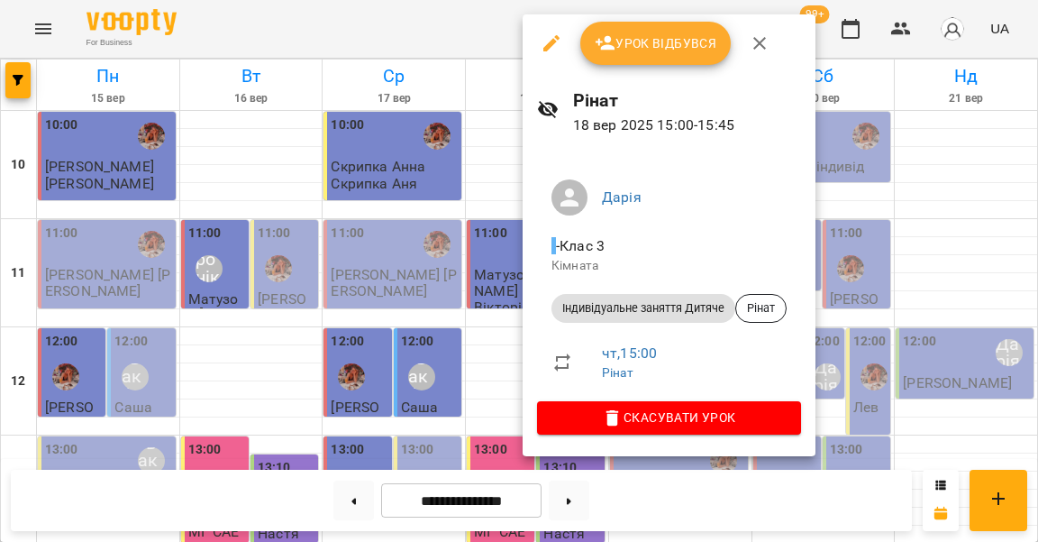
click at [488, 213] on div at bounding box center [519, 271] width 1038 height 542
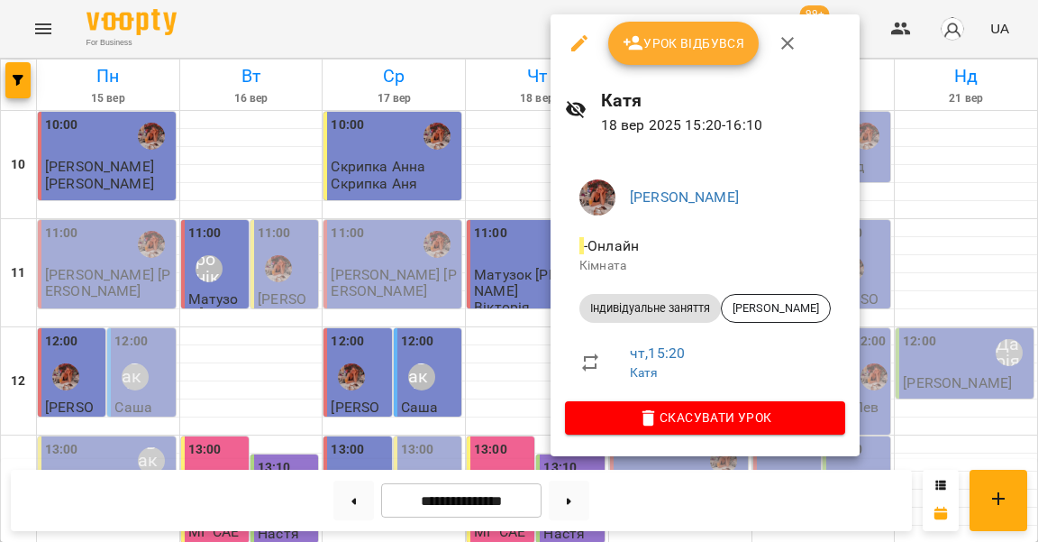
click at [500, 239] on div at bounding box center [519, 271] width 1038 height 542
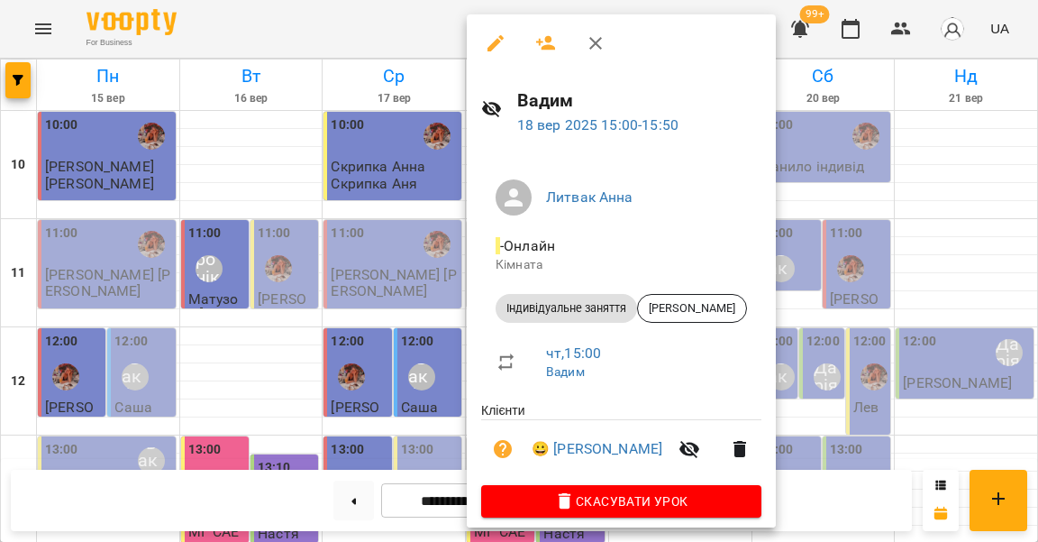
click at [419, 260] on div at bounding box center [519, 271] width 1038 height 542
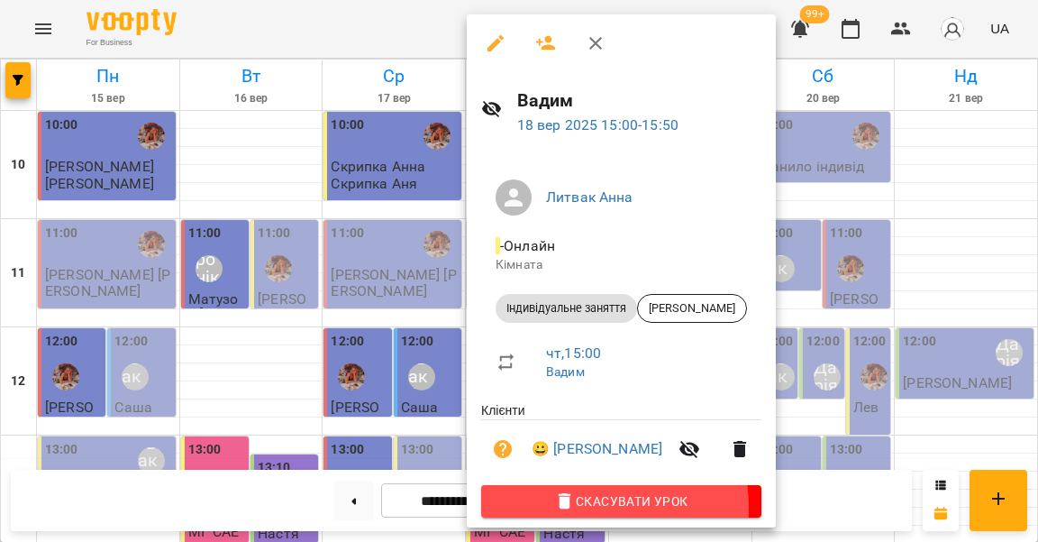
click at [557, 500] on icon "button" at bounding box center [565, 501] width 22 height 22
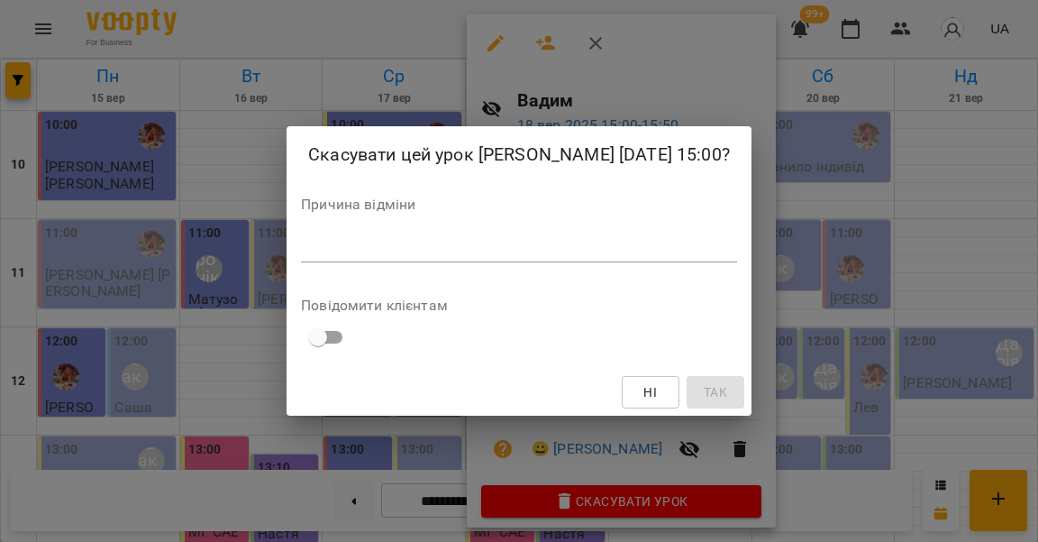
click at [469, 253] on textarea at bounding box center [519, 247] width 436 height 17
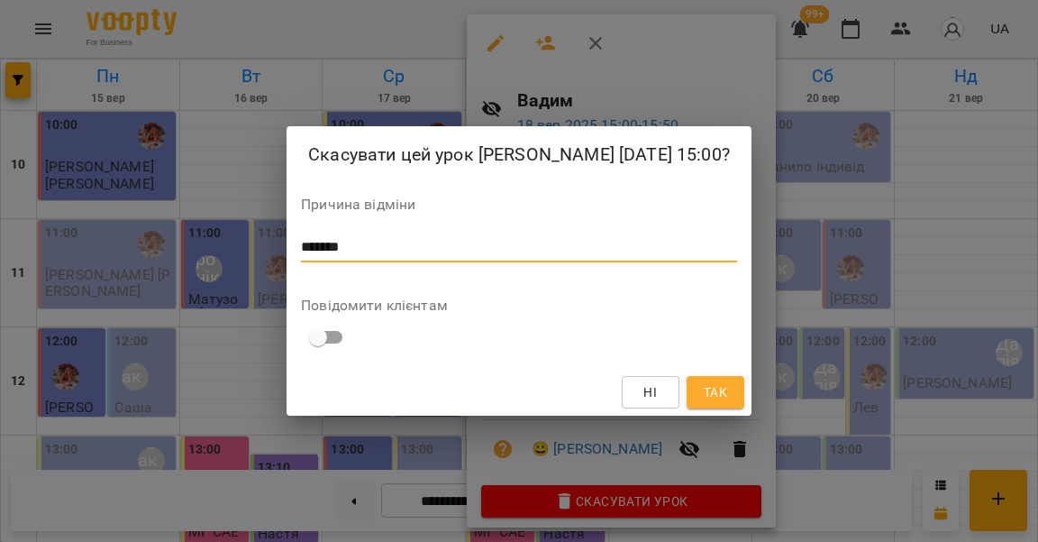
type textarea "*******"
click at [706, 386] on span "Так" at bounding box center [715, 392] width 23 height 22
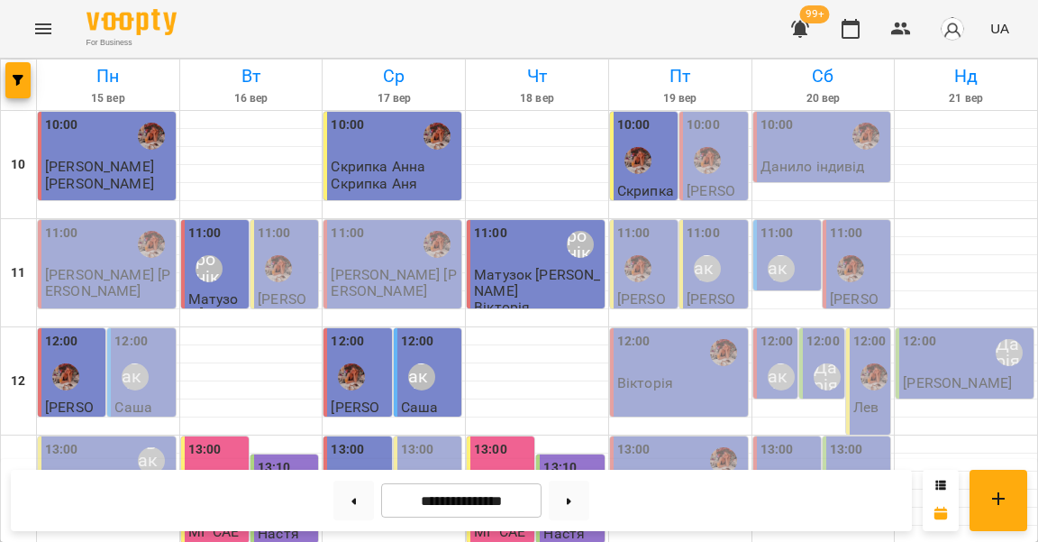
scroll to position [499, 0]
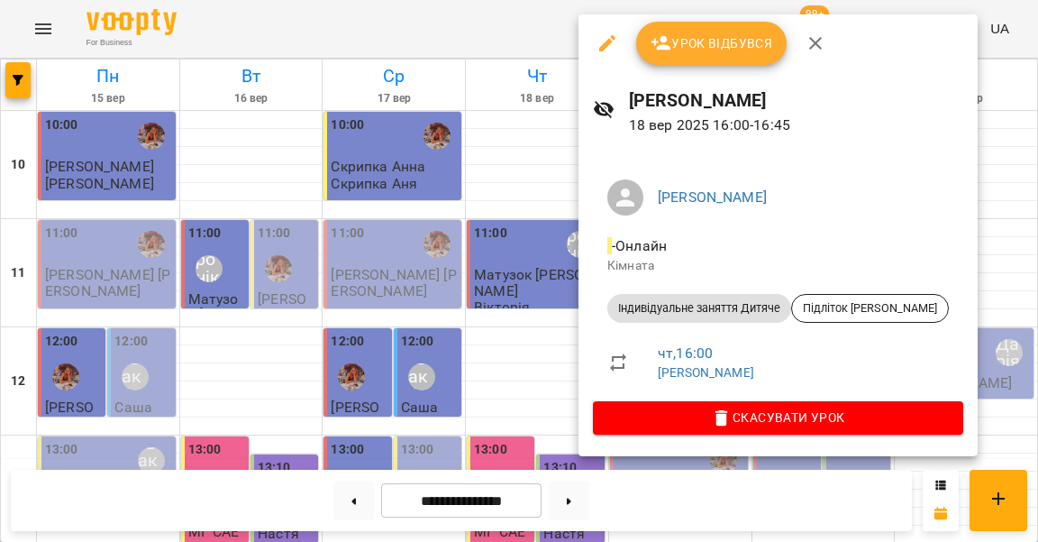
click at [539, 321] on div at bounding box center [519, 271] width 1038 height 542
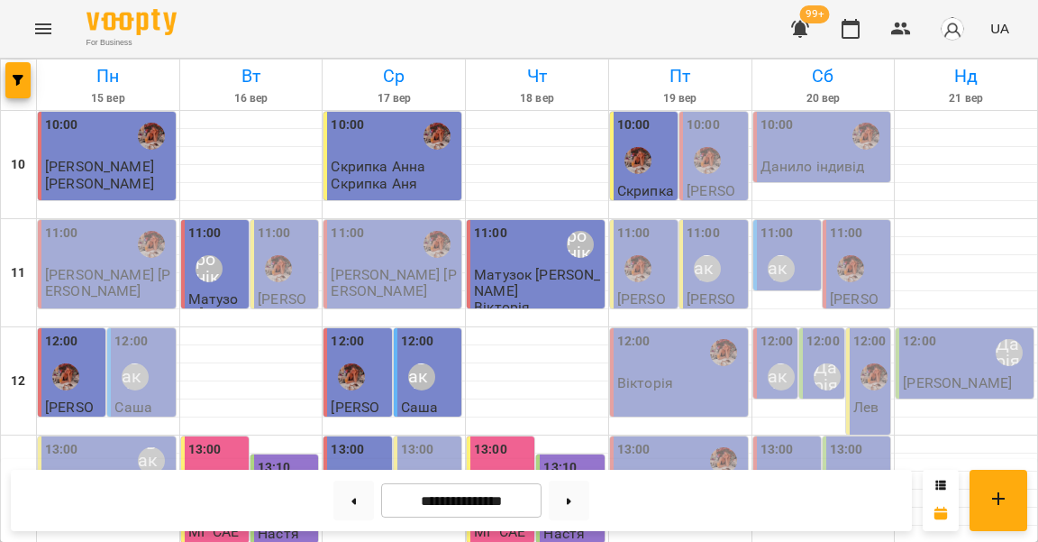
scroll to position [518, 0]
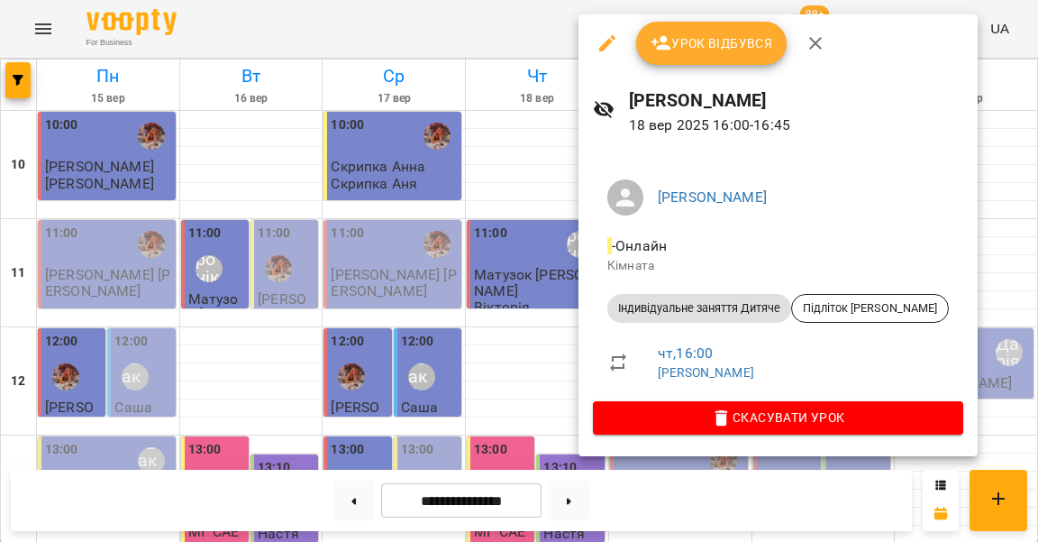
click at [689, 24] on button "Урок відбувся" at bounding box center [711, 43] width 151 height 43
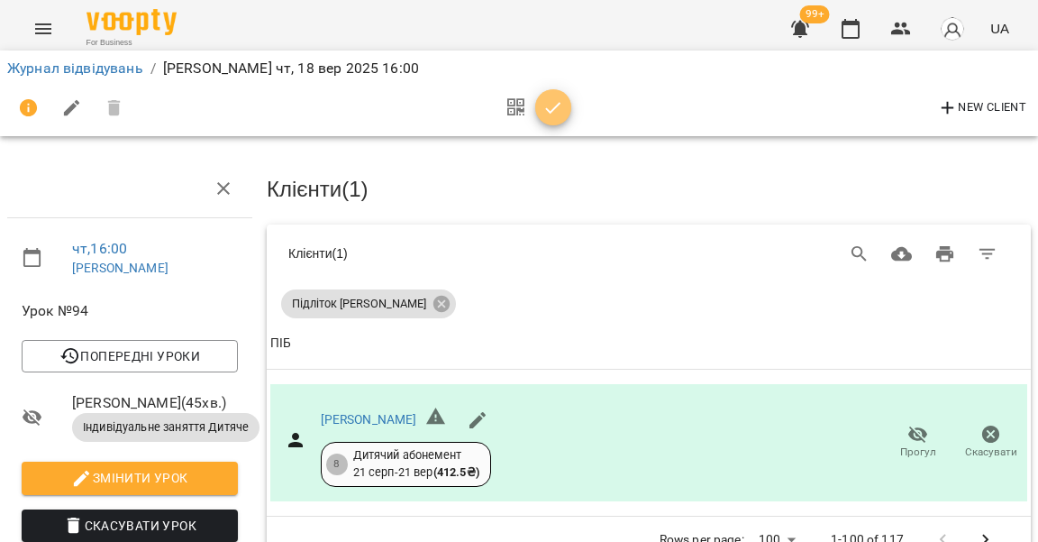
click at [548, 114] on icon "button" at bounding box center [554, 108] width 22 height 22
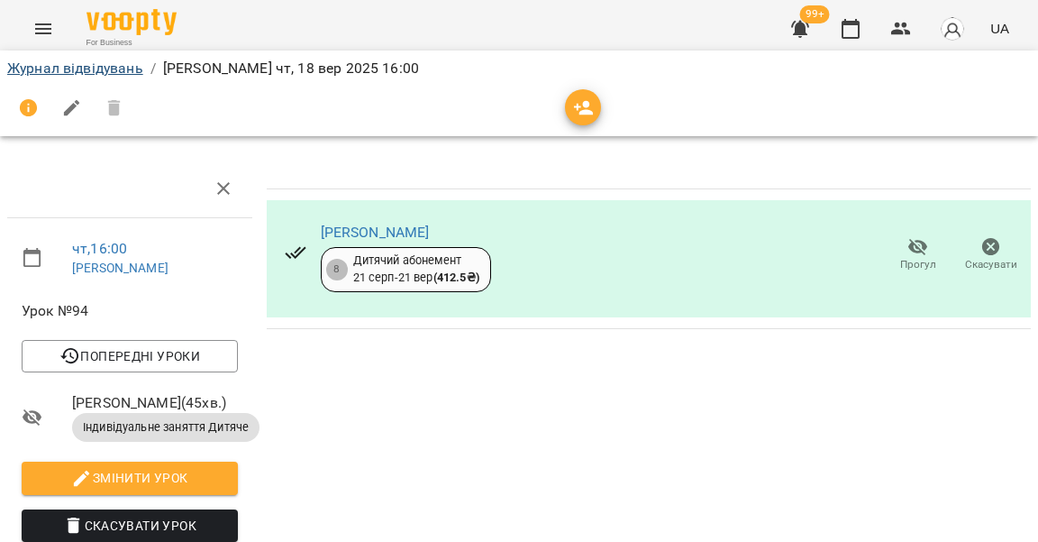
click at [108, 70] on link "Журнал відвідувань" at bounding box center [75, 67] width 136 height 17
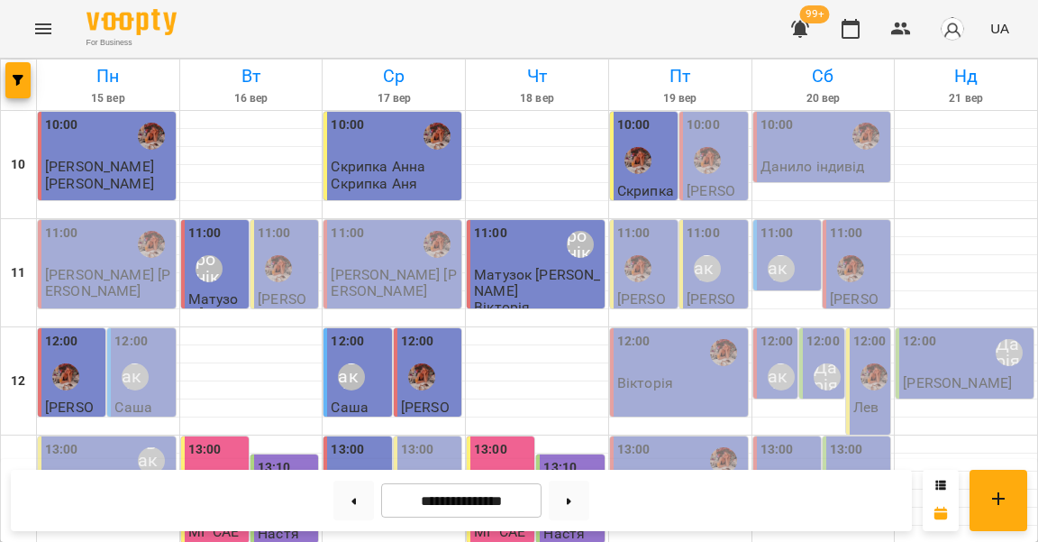
scroll to position [517, 0]
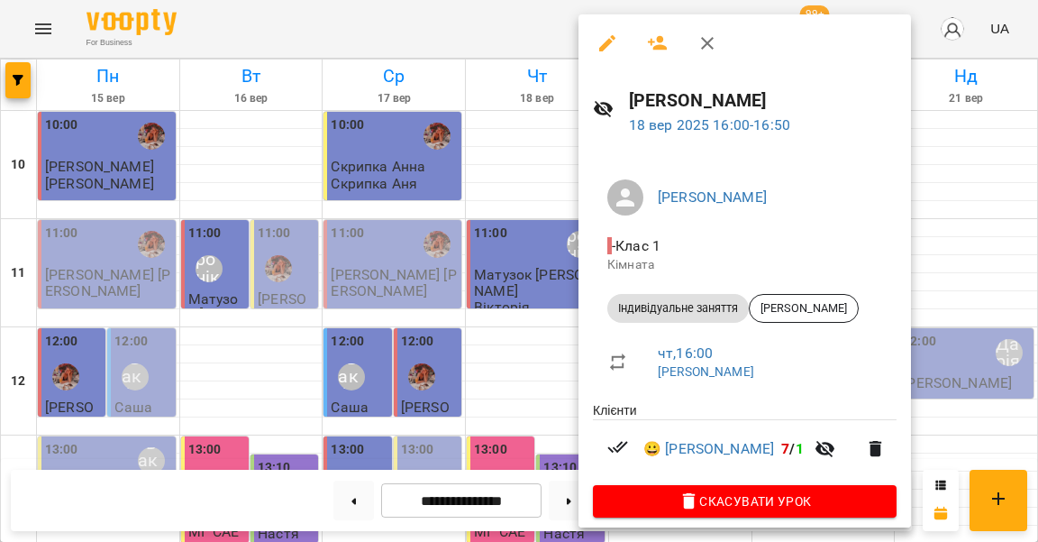
click at [541, 292] on div at bounding box center [519, 271] width 1038 height 542
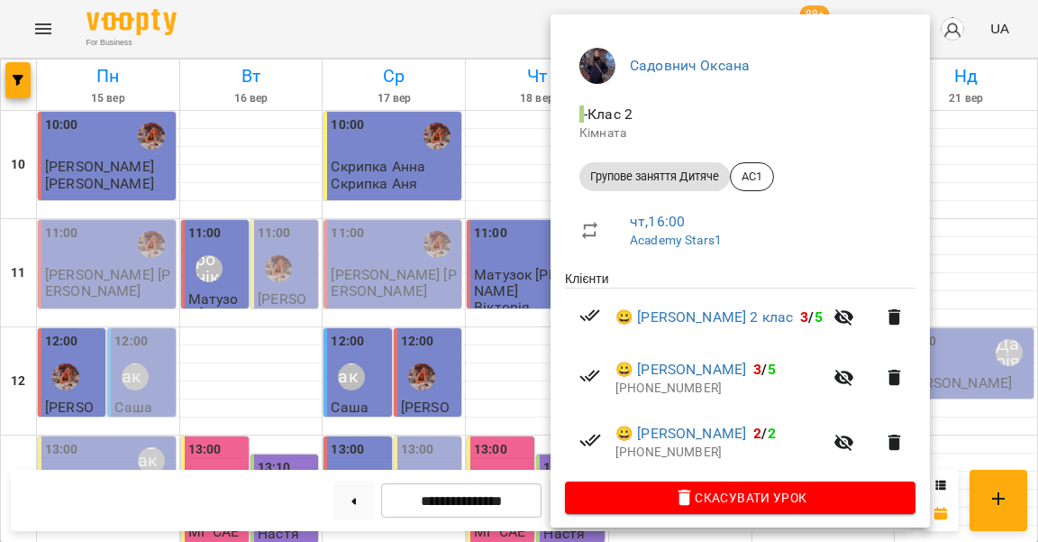
scroll to position [130, 0]
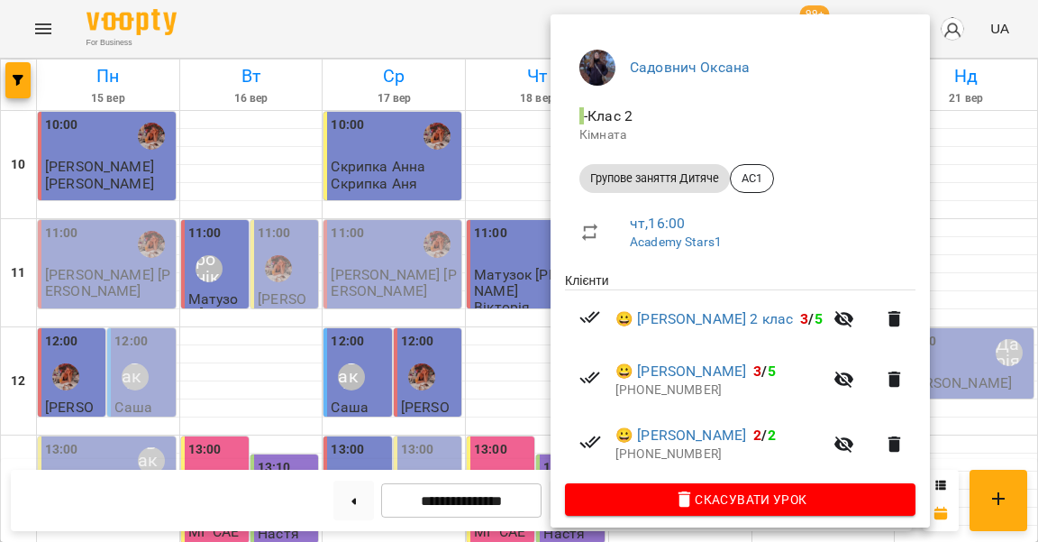
click at [835, 436] on icon "button" at bounding box center [845, 444] width 20 height 17
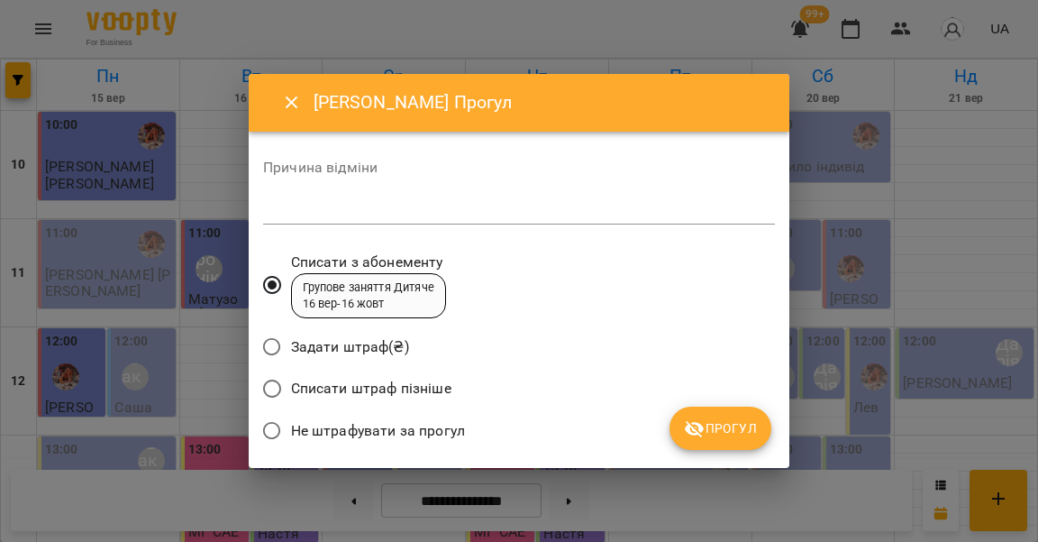
click at [406, 425] on span "Не штрафувати за прогул" at bounding box center [378, 431] width 174 height 22
click at [720, 407] on button "Прогул" at bounding box center [721, 428] width 102 height 43
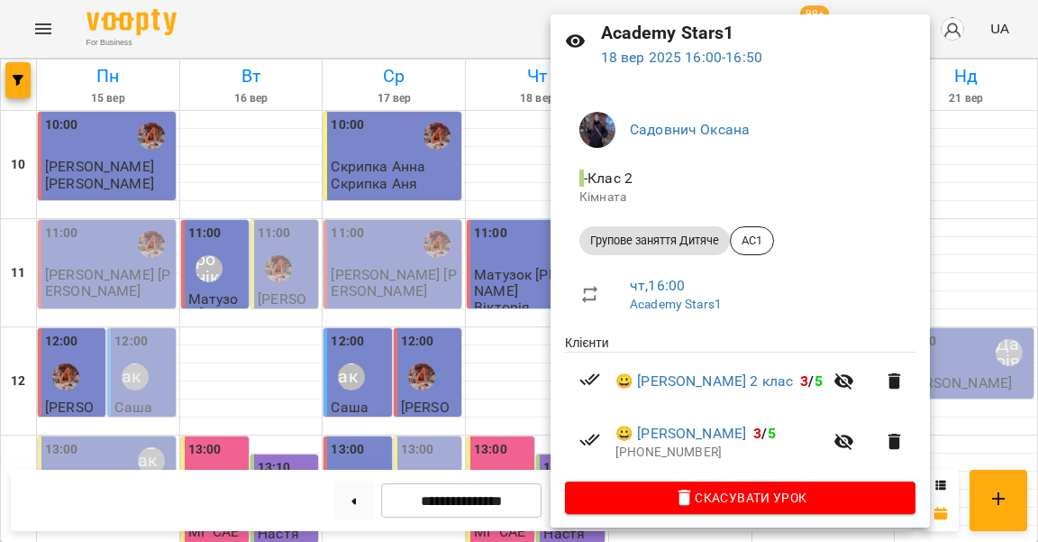
scroll to position [67, 0]
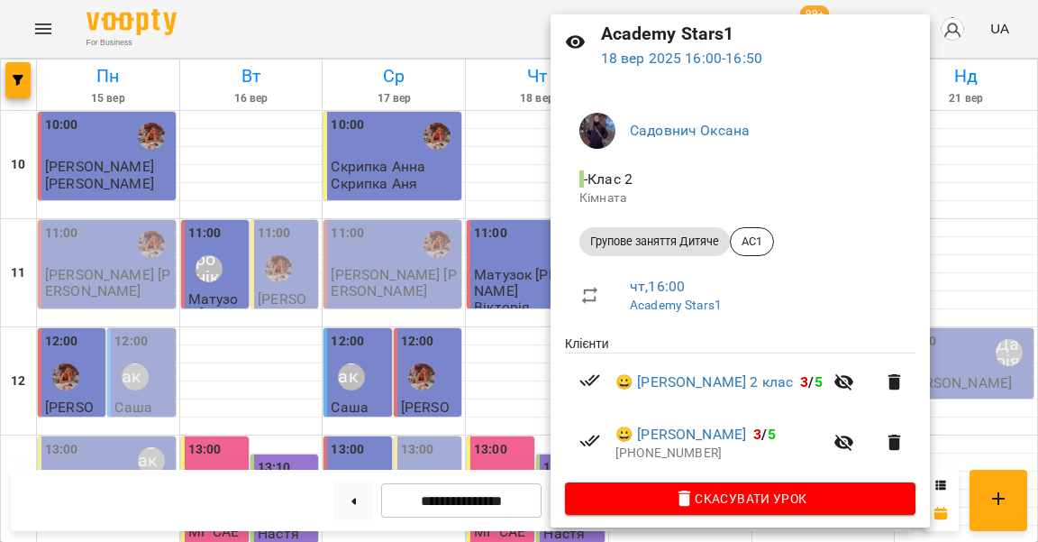
click at [494, 371] on div at bounding box center [519, 271] width 1038 height 542
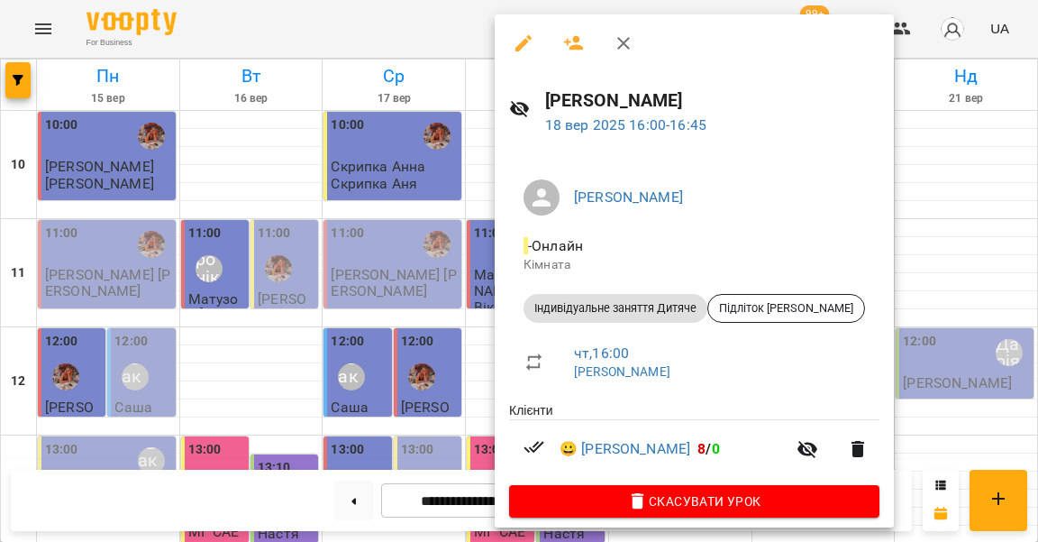
click at [462, 325] on div at bounding box center [519, 271] width 1038 height 542
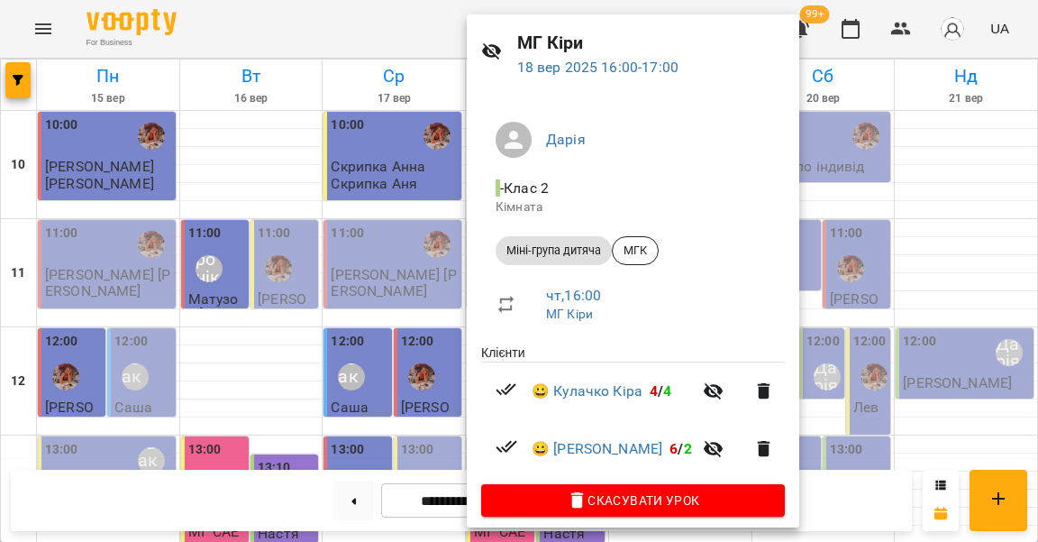
scroll to position [57, 0]
click at [407, 386] on div at bounding box center [519, 271] width 1038 height 542
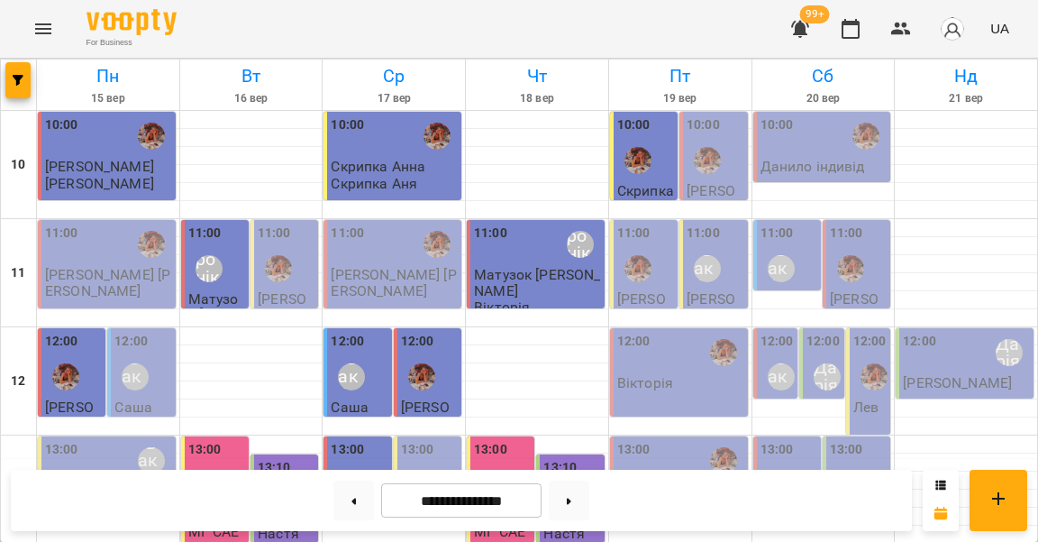
scroll to position [642, 0]
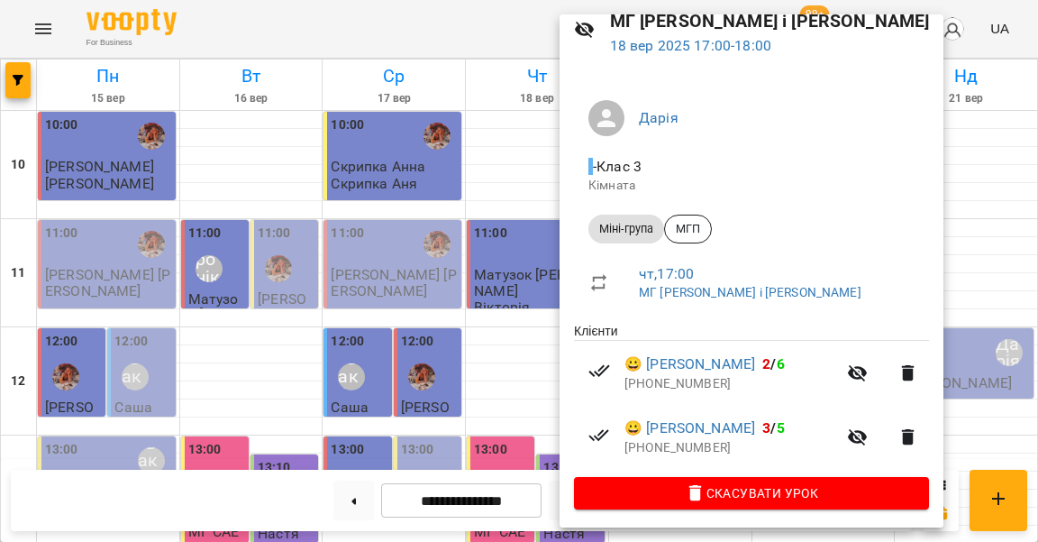
scroll to position [78, 0]
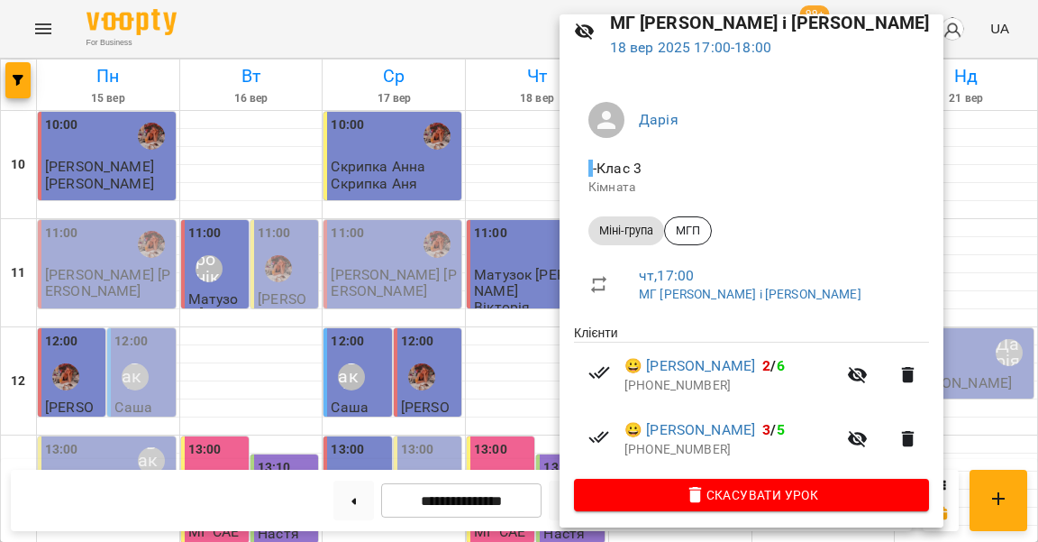
click at [499, 321] on div at bounding box center [519, 271] width 1038 height 542
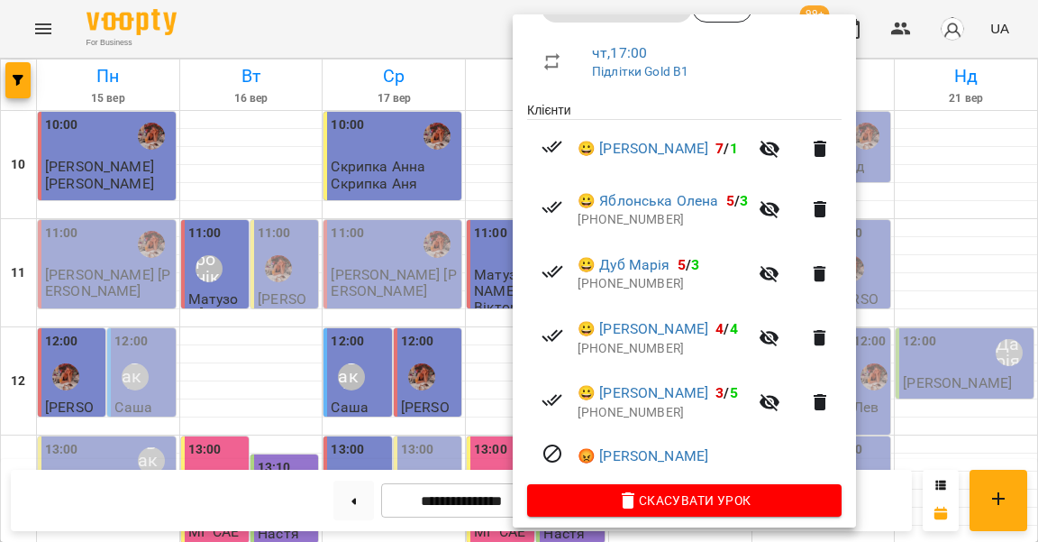
scroll to position [299, 0]
click at [468, 358] on div at bounding box center [519, 271] width 1038 height 542
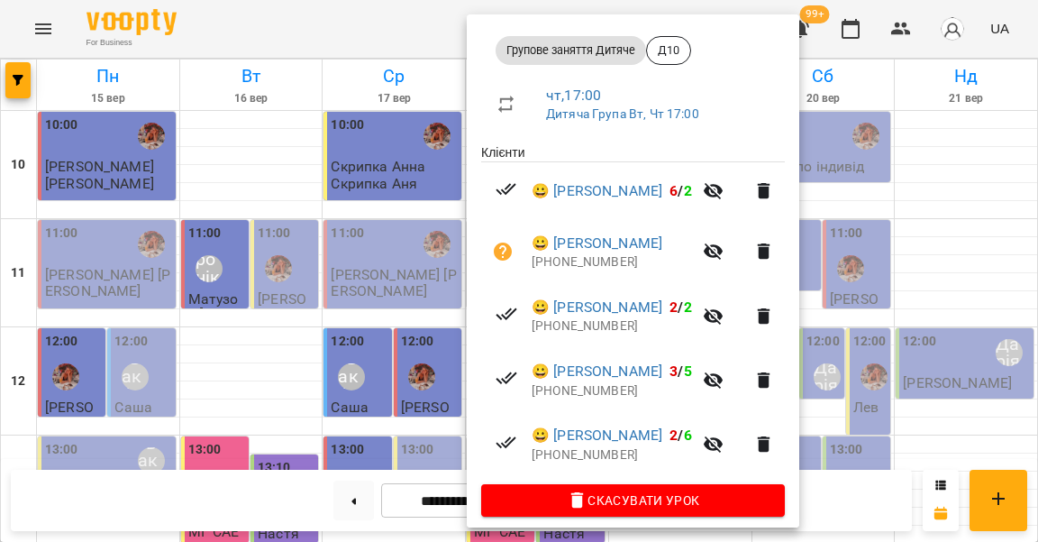
scroll to position [257, 0]
click at [443, 390] on div at bounding box center [519, 271] width 1038 height 542
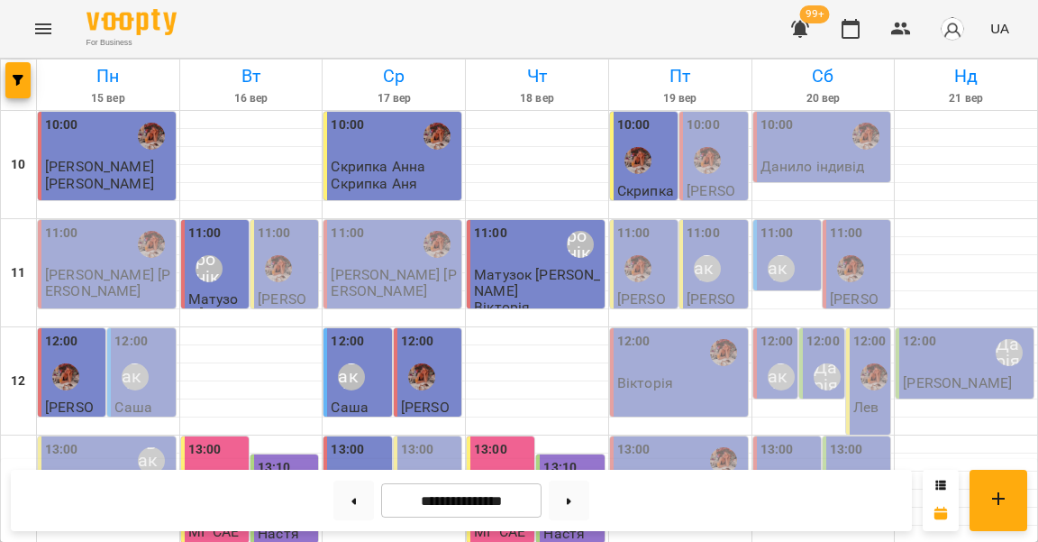
scroll to position [718, 0]
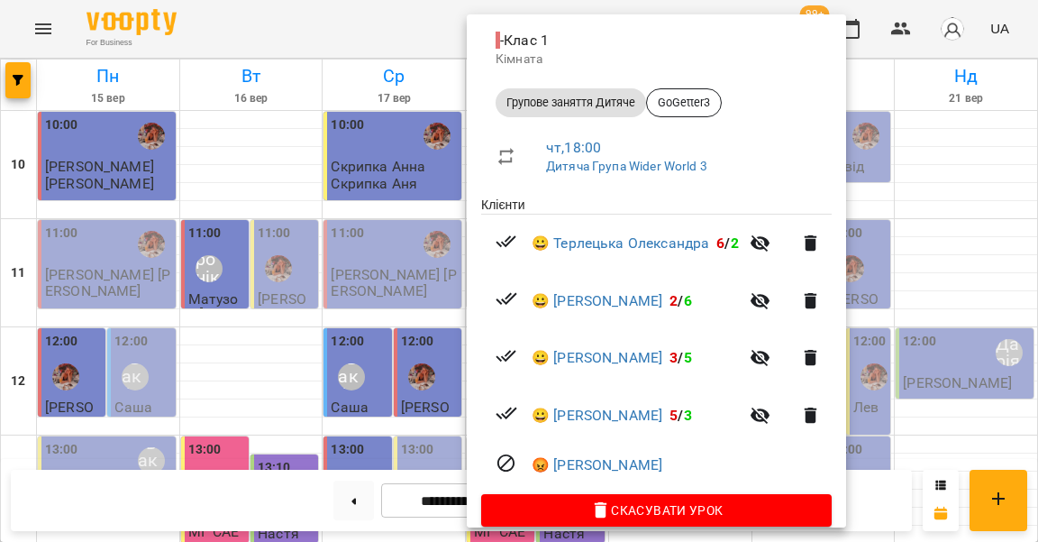
scroll to position [206, 0]
click at [426, 368] on div at bounding box center [519, 271] width 1038 height 542
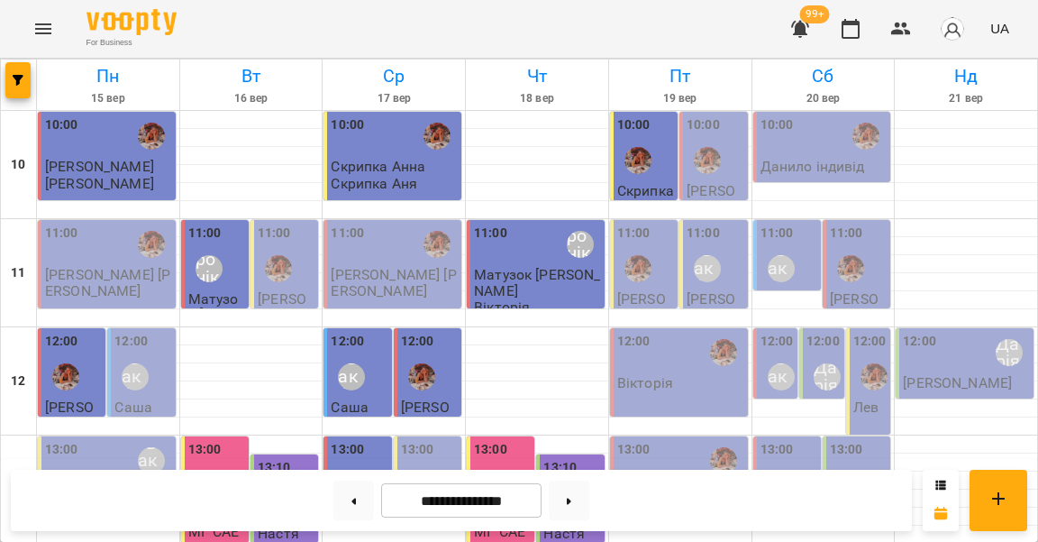
scroll to position [796, 0]
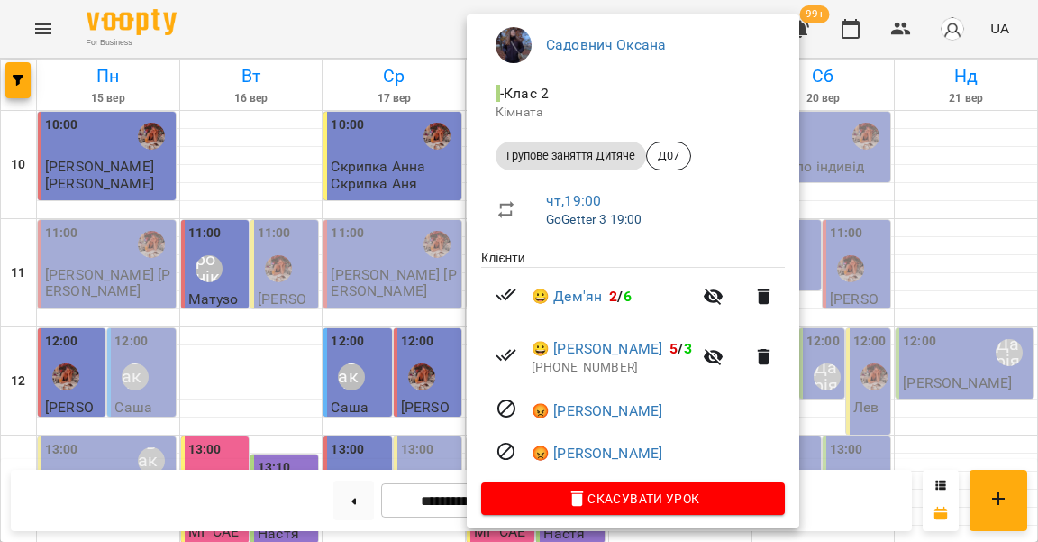
scroll to position [151, 0]
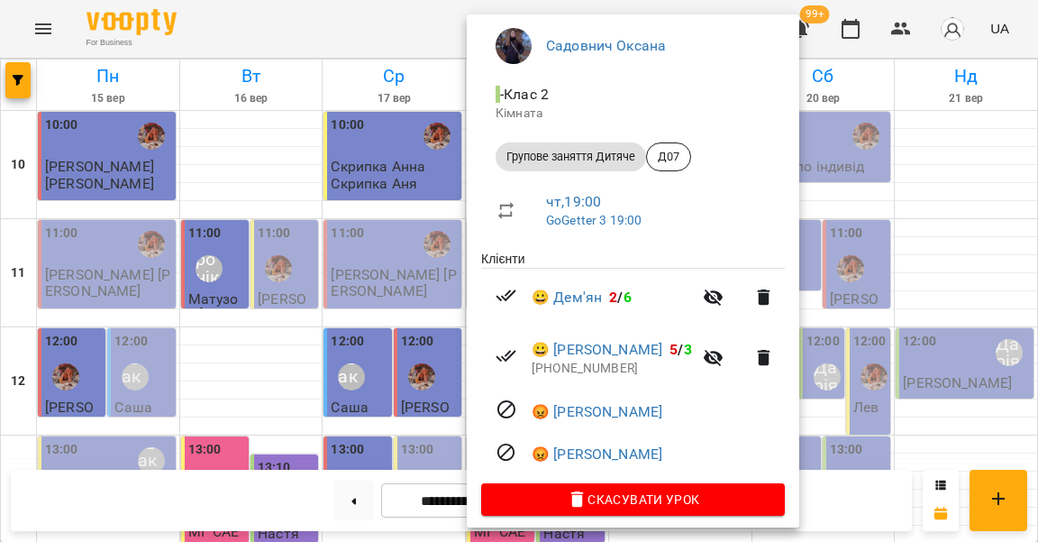
click at [453, 397] on div at bounding box center [519, 271] width 1038 height 542
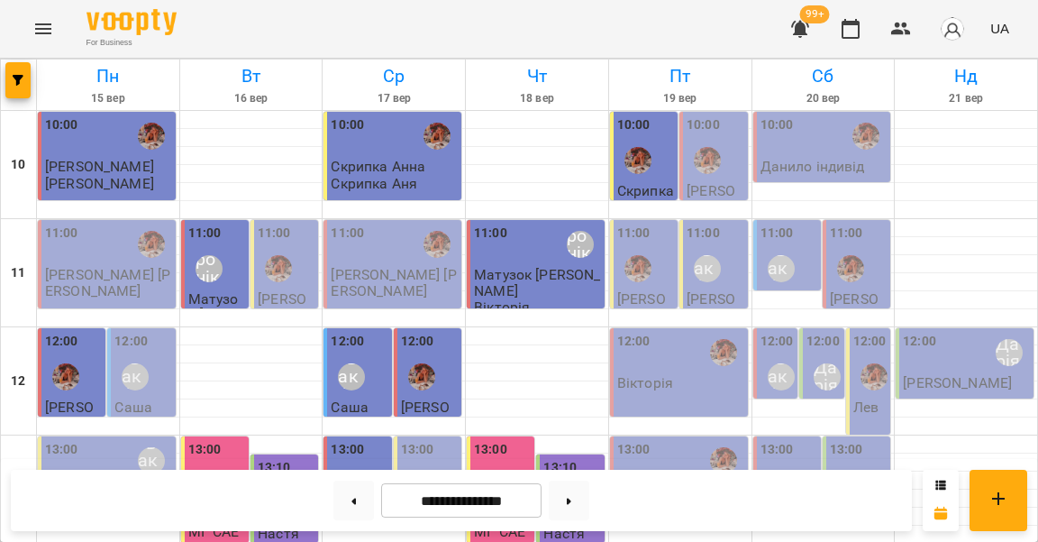
scroll to position [736, 0]
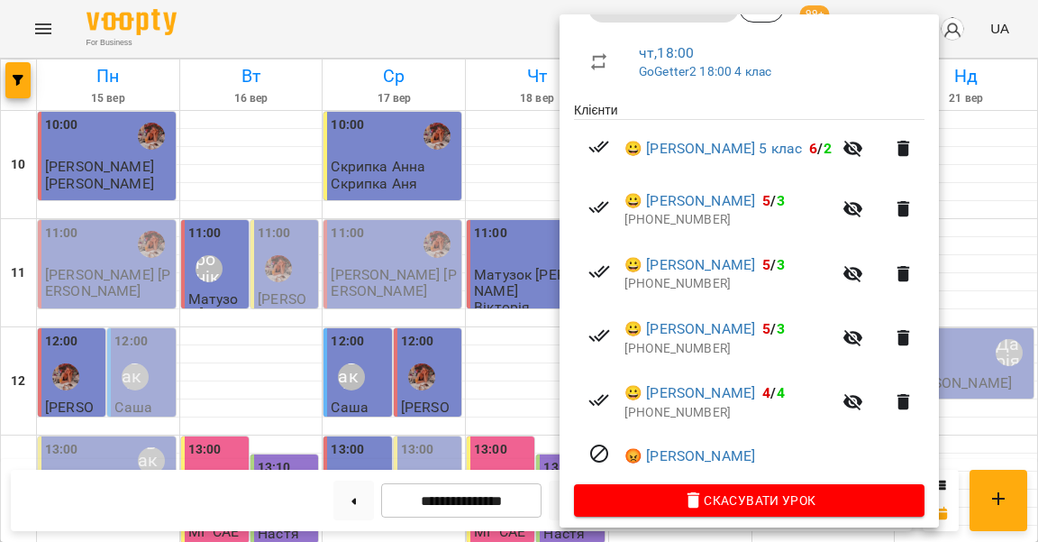
scroll to position [299, 0]
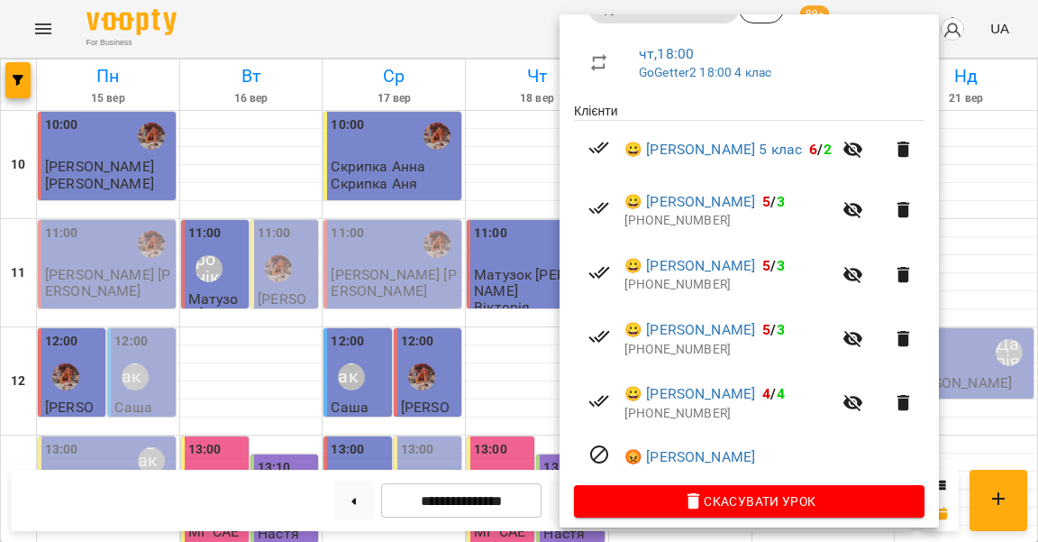
click at [505, 334] on div at bounding box center [519, 271] width 1038 height 542
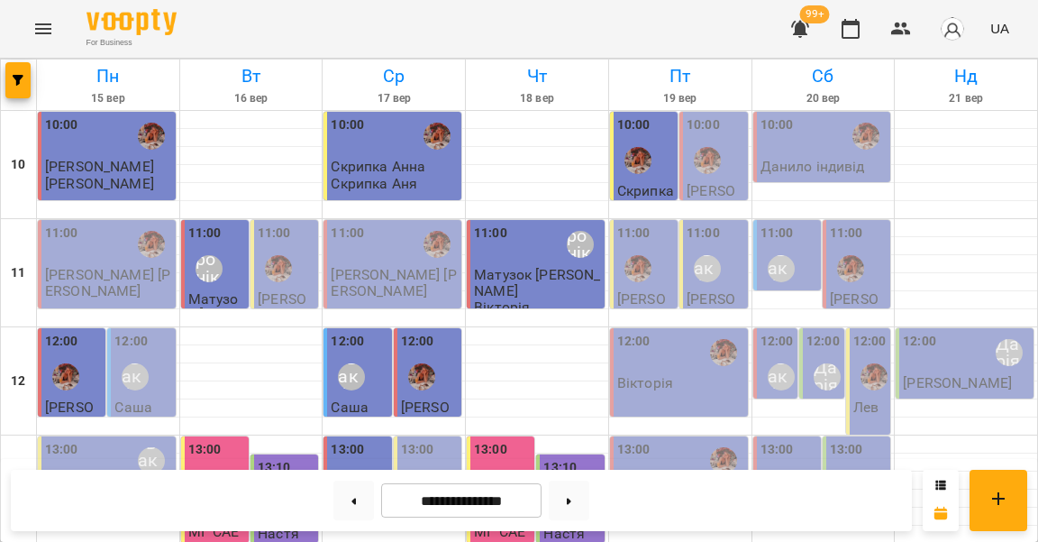
scroll to position [829, 0]
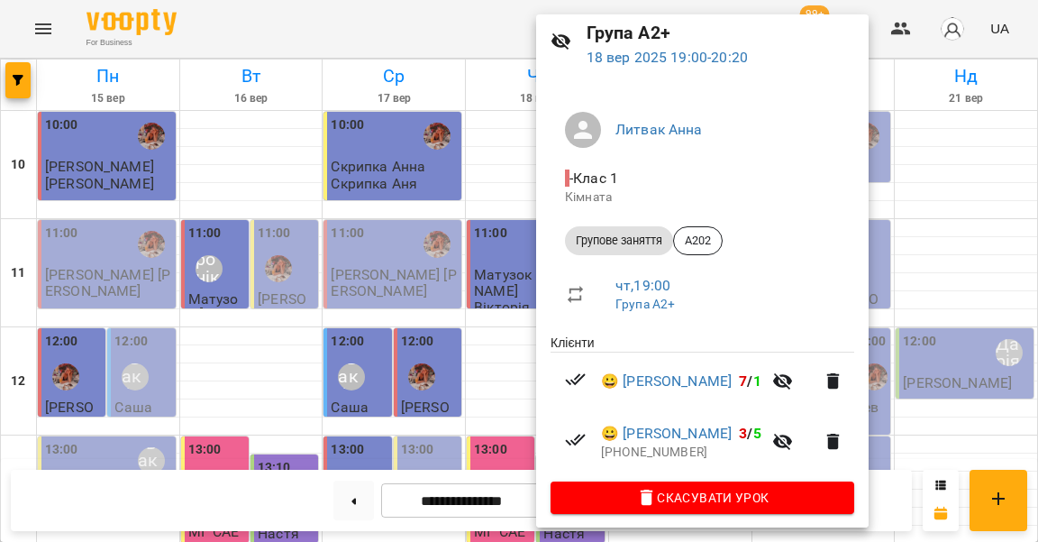
scroll to position [67, 0]
click at [476, 361] on div at bounding box center [519, 271] width 1038 height 542
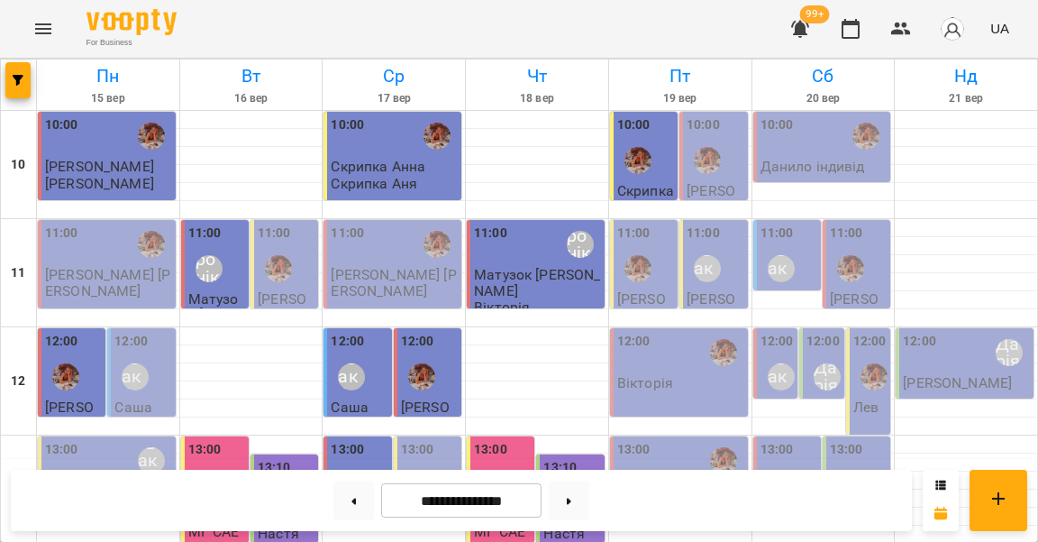
scroll to position [0, 0]
click at [664, 152] on div "10:00" at bounding box center [645, 148] width 57 height 66
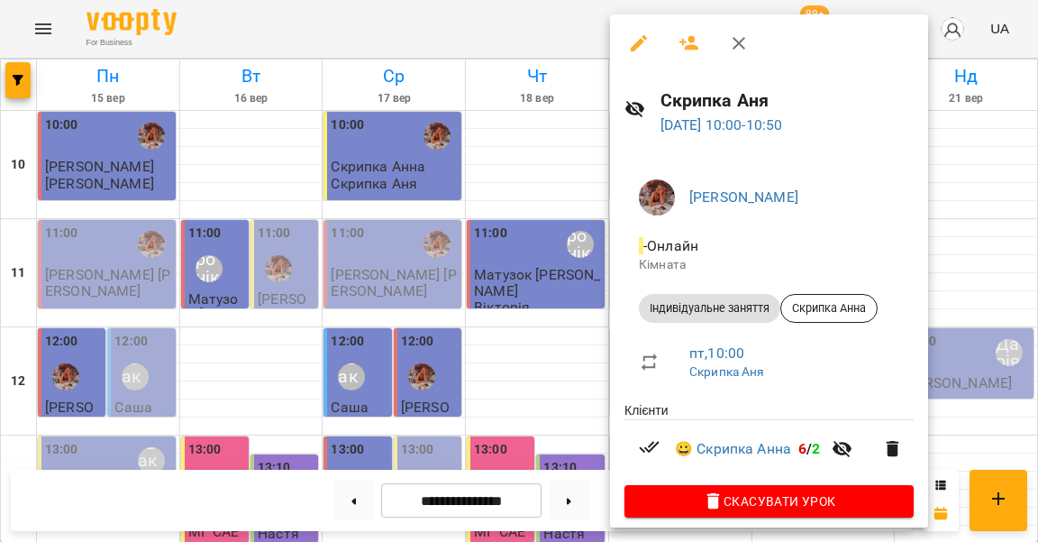
click at [514, 172] on div at bounding box center [519, 271] width 1038 height 542
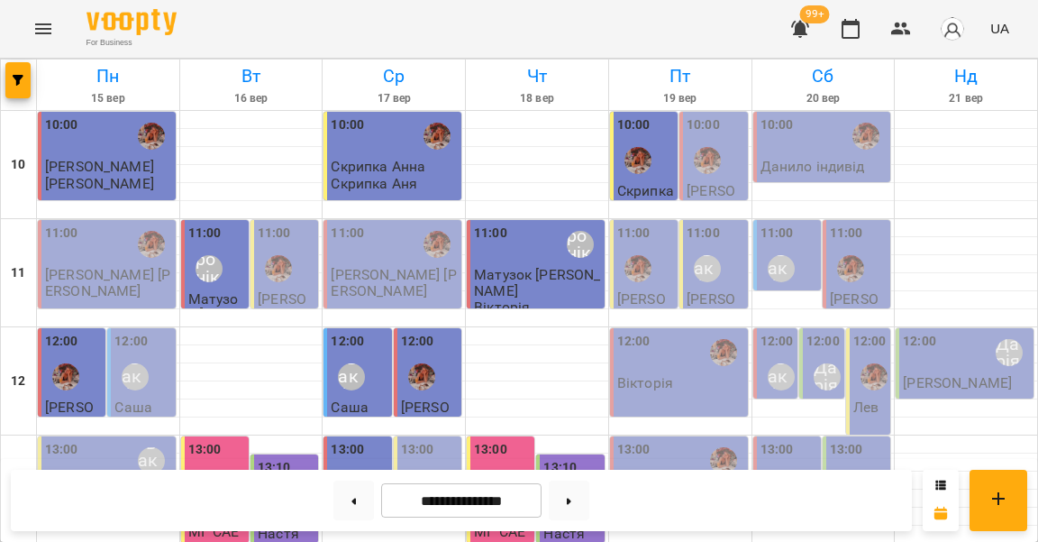
click at [290, 225] on div "11:00" at bounding box center [286, 257] width 57 height 66
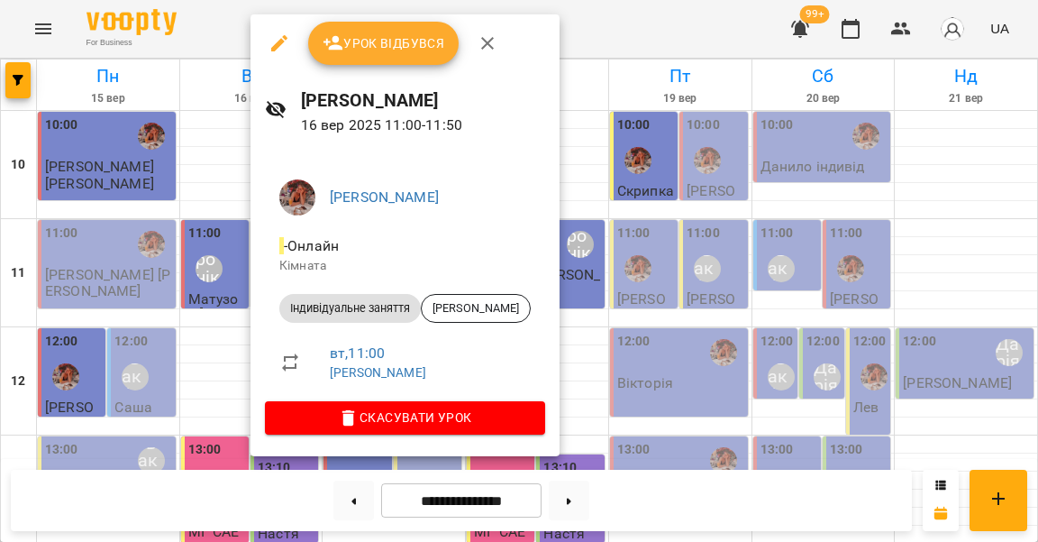
click at [378, 46] on span "Урок відбувся" at bounding box center [384, 43] width 123 height 22
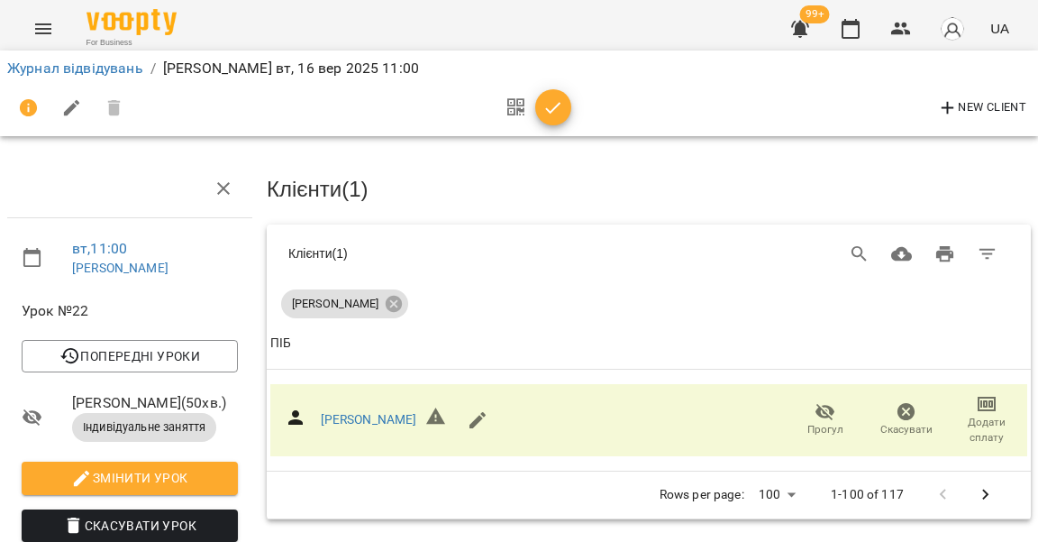
click at [535, 104] on span "button" at bounding box center [553, 108] width 36 height 22
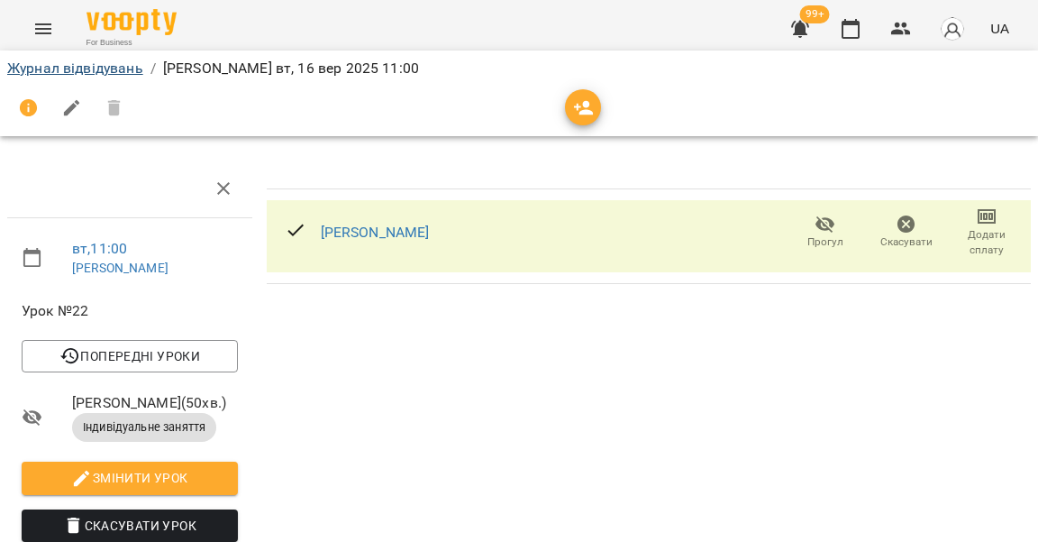
click at [123, 69] on link "Журнал відвідувань" at bounding box center [75, 67] width 136 height 17
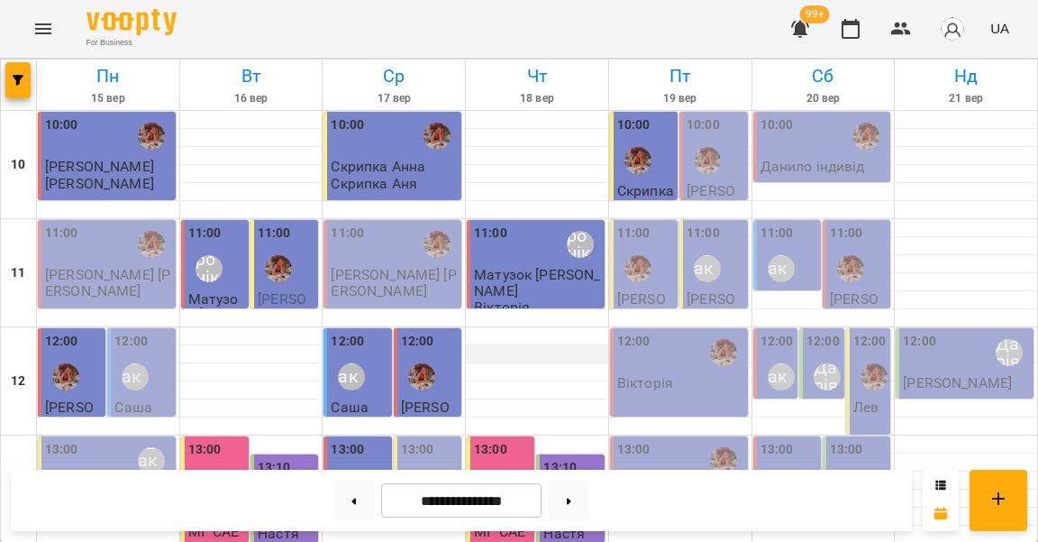
scroll to position [61, 0]
click at [297, 224] on div "11:00" at bounding box center [286, 257] width 57 height 66
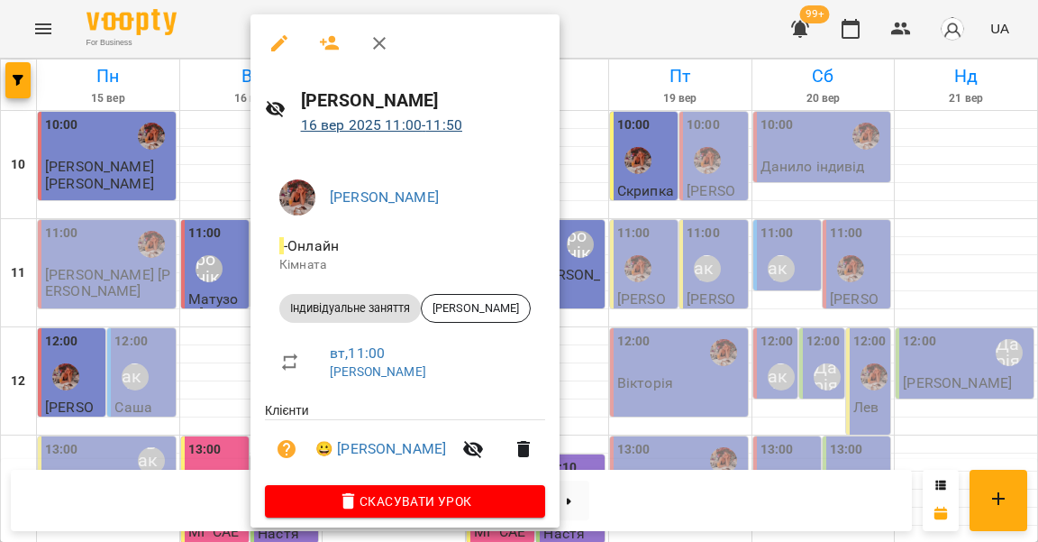
click at [376, 116] on link "[DATE] 11:00 - 11:50" at bounding box center [381, 124] width 161 height 17
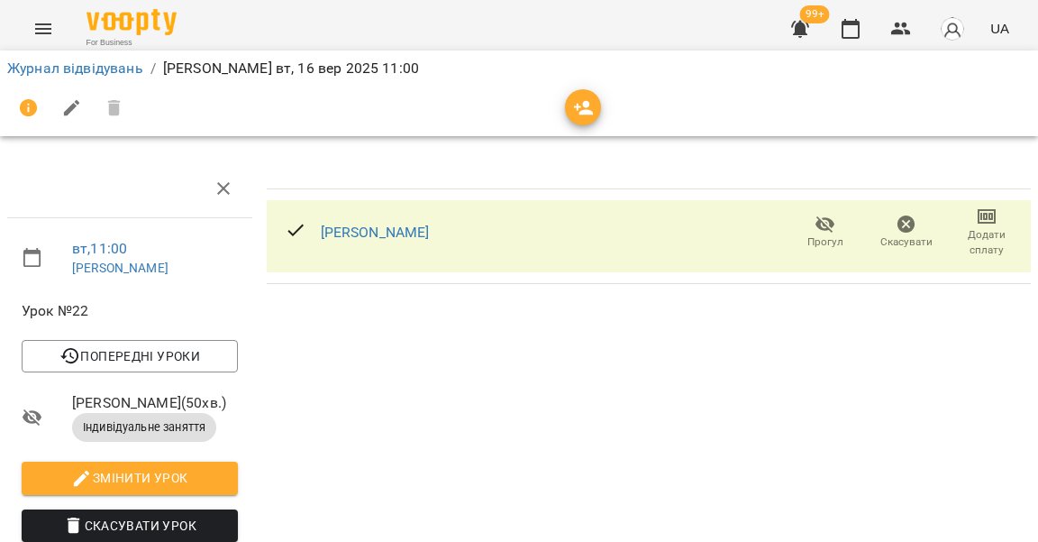
click at [983, 247] on span "Додати сплату" at bounding box center [986, 242] width 59 height 31
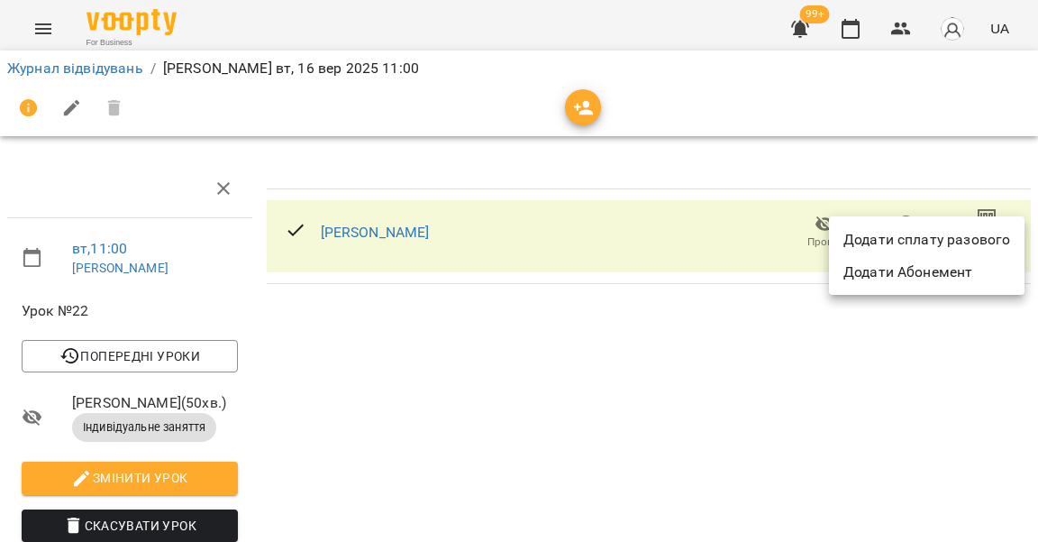
click at [923, 242] on li "Додати сплату разового" at bounding box center [927, 240] width 196 height 32
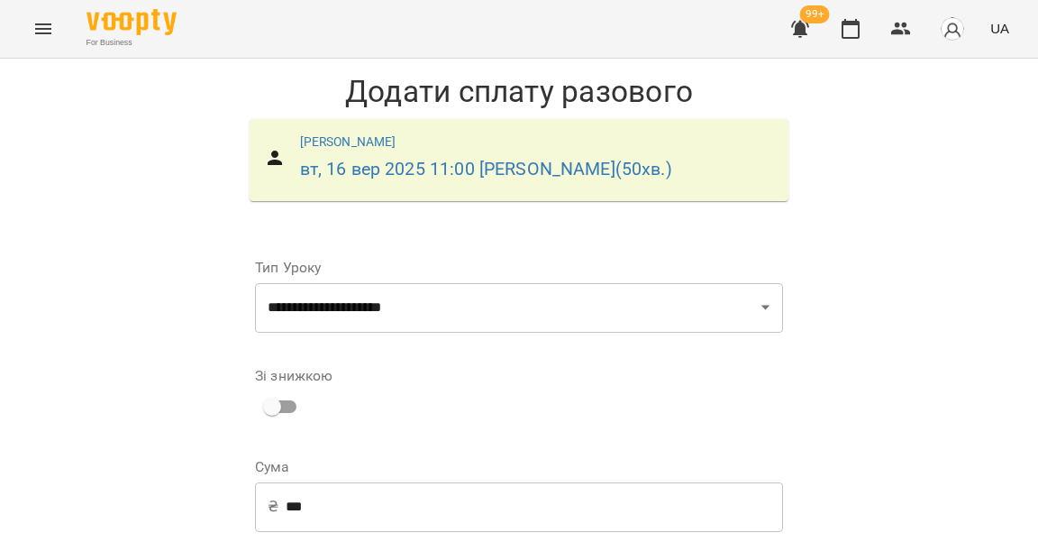
scroll to position [319, 0]
select select "****"
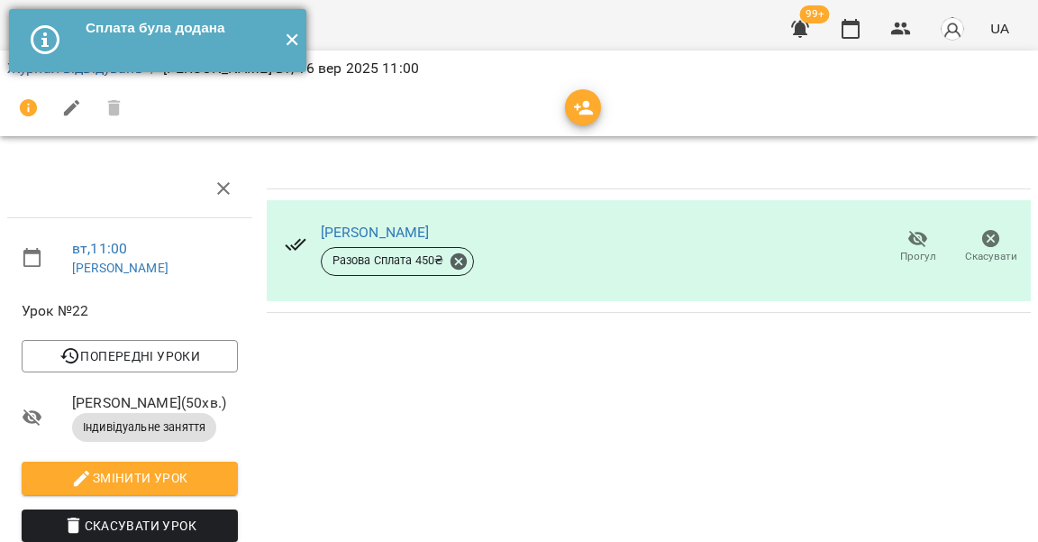
click at [285, 32] on button "✕" at bounding box center [292, 40] width 30 height 63
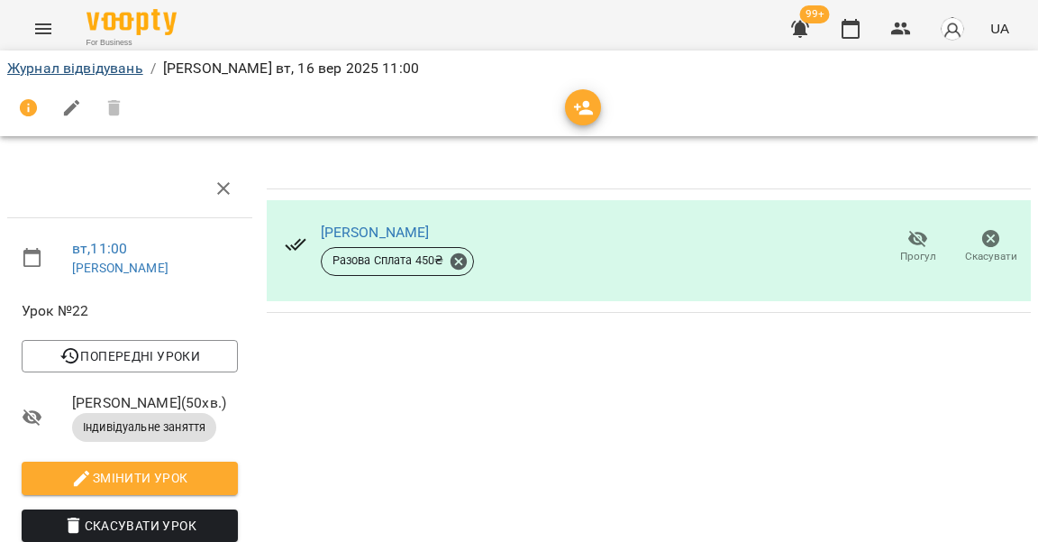
click at [105, 75] on link "Журнал відвідувань" at bounding box center [75, 67] width 136 height 17
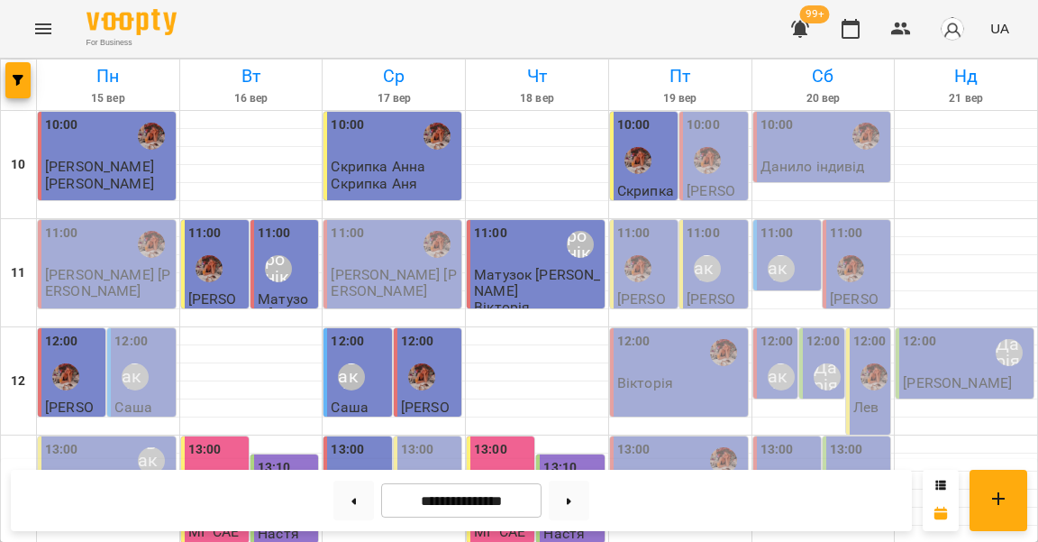
scroll to position [762, 0]
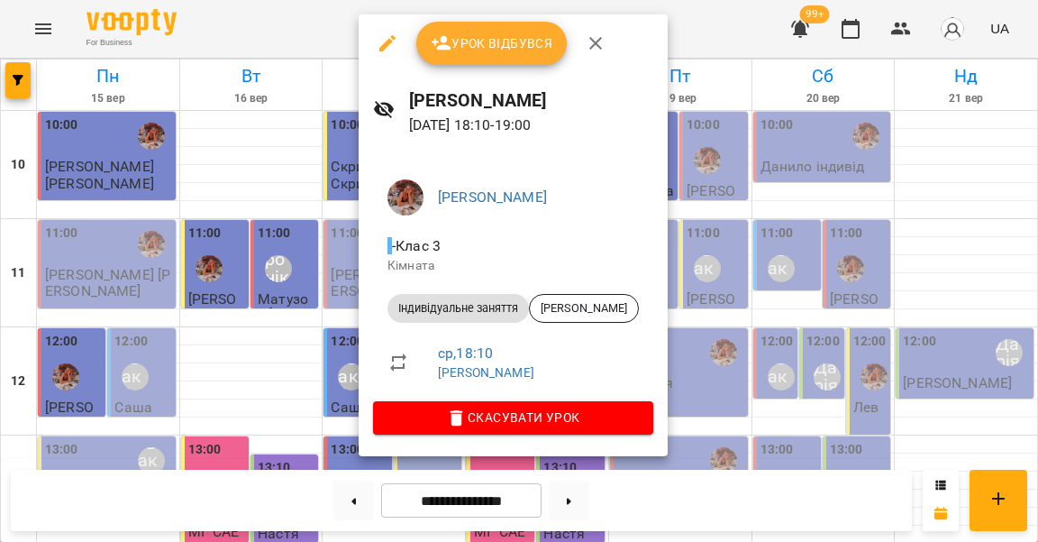
click at [306, 320] on div at bounding box center [519, 271] width 1038 height 542
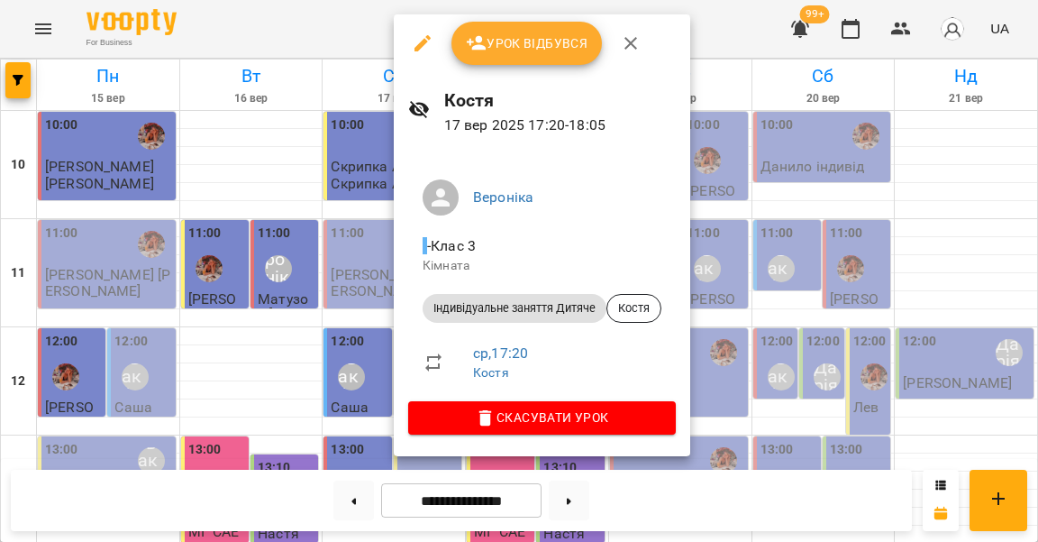
click at [348, 238] on div at bounding box center [519, 271] width 1038 height 542
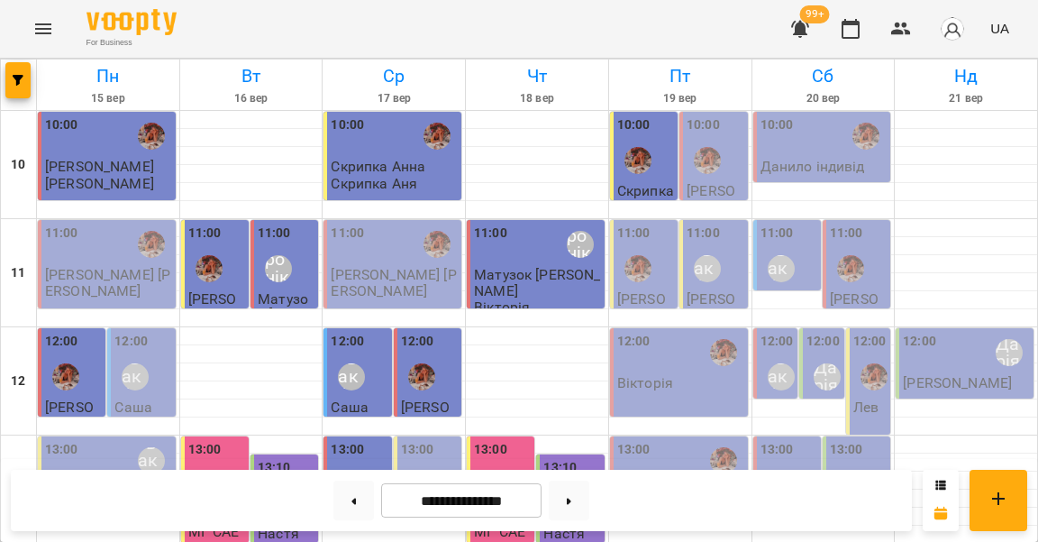
scroll to position [720, 0]
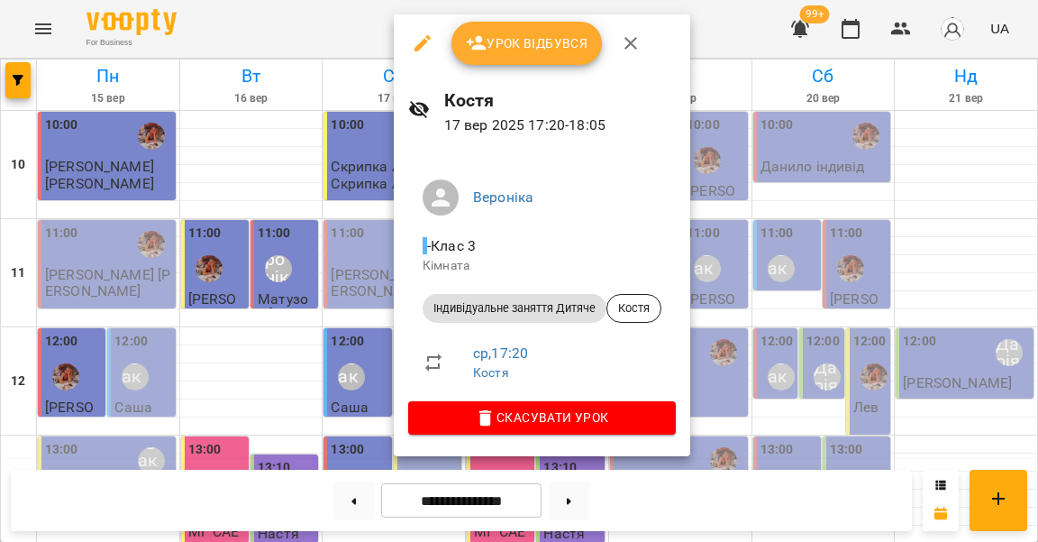
click at [367, 210] on div at bounding box center [519, 271] width 1038 height 542
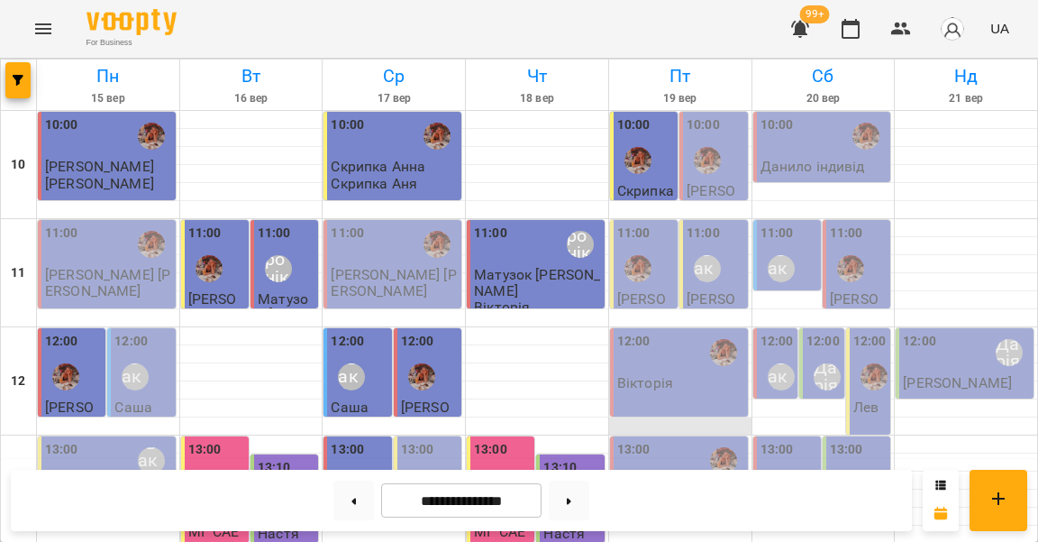
scroll to position [514, 0]
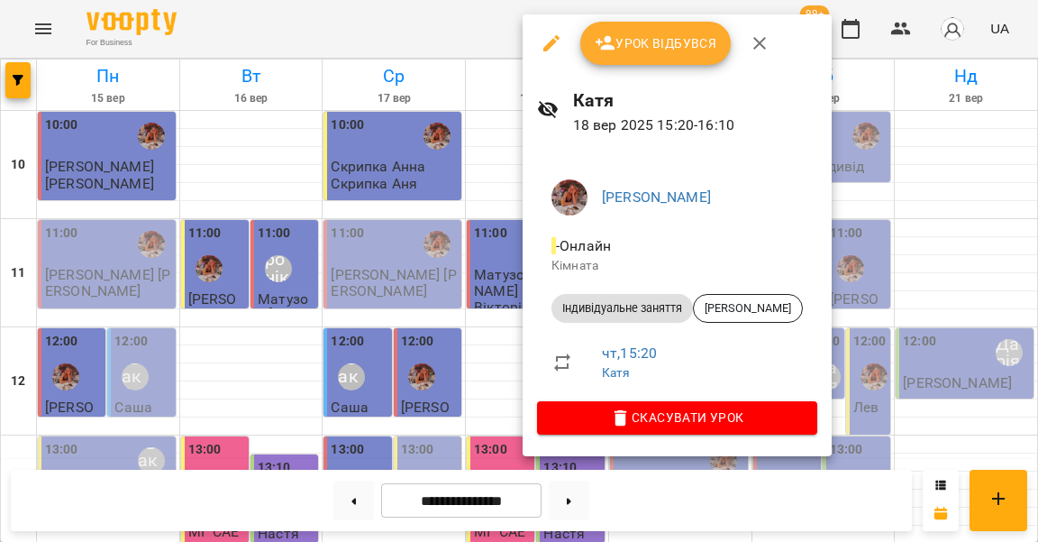
click at [499, 212] on div at bounding box center [519, 271] width 1038 height 542
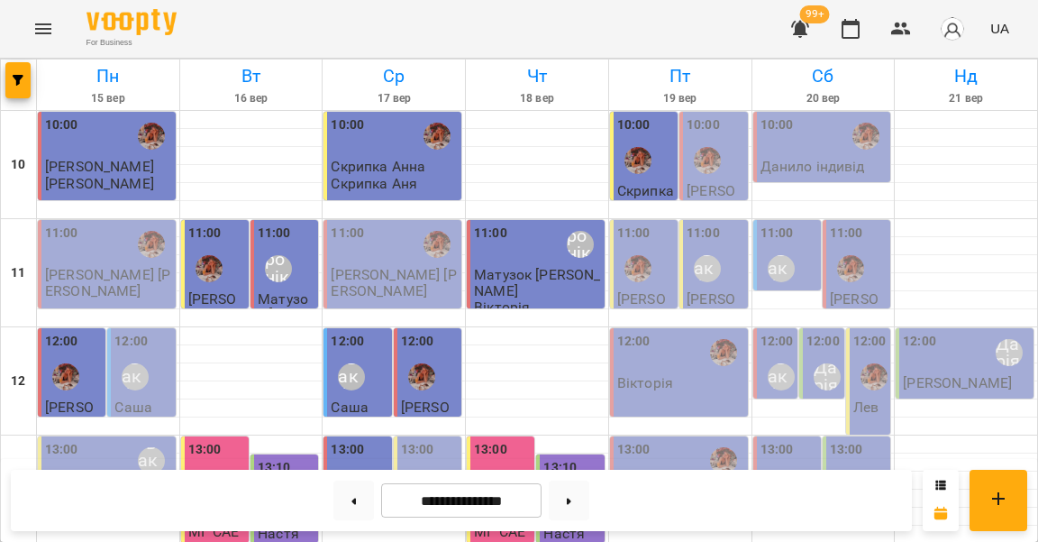
scroll to position [0, 0]
click at [901, 31] on icon "button" at bounding box center [902, 29] width 20 height 13
